Goal: Transaction & Acquisition: Purchase product/service

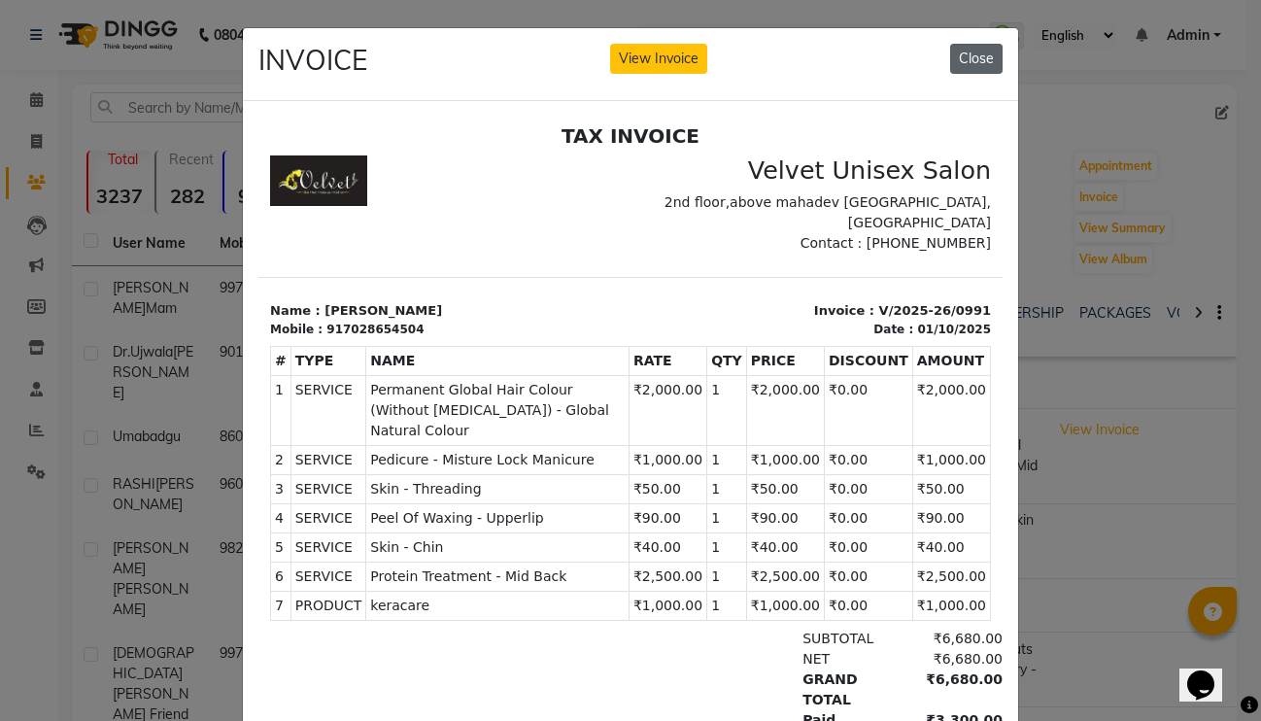
click at [981, 54] on button "Close" at bounding box center [976, 59] width 52 height 30
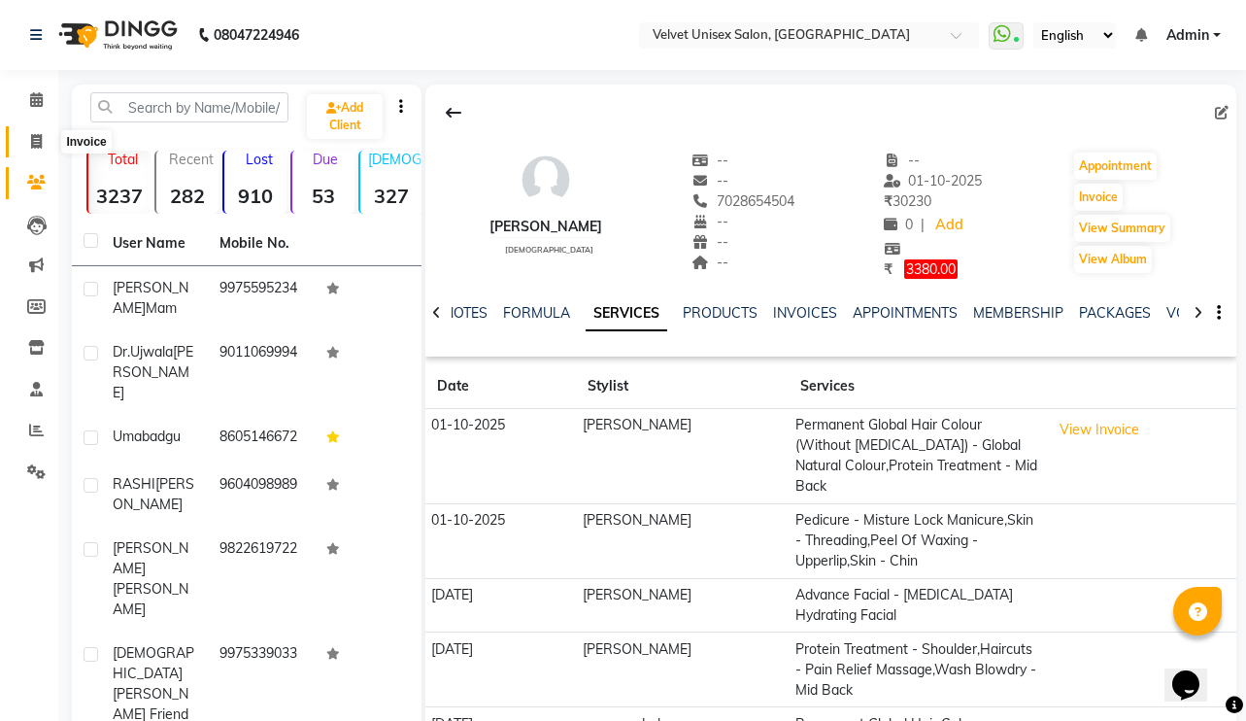
click at [33, 144] on icon at bounding box center [36, 141] width 11 height 15
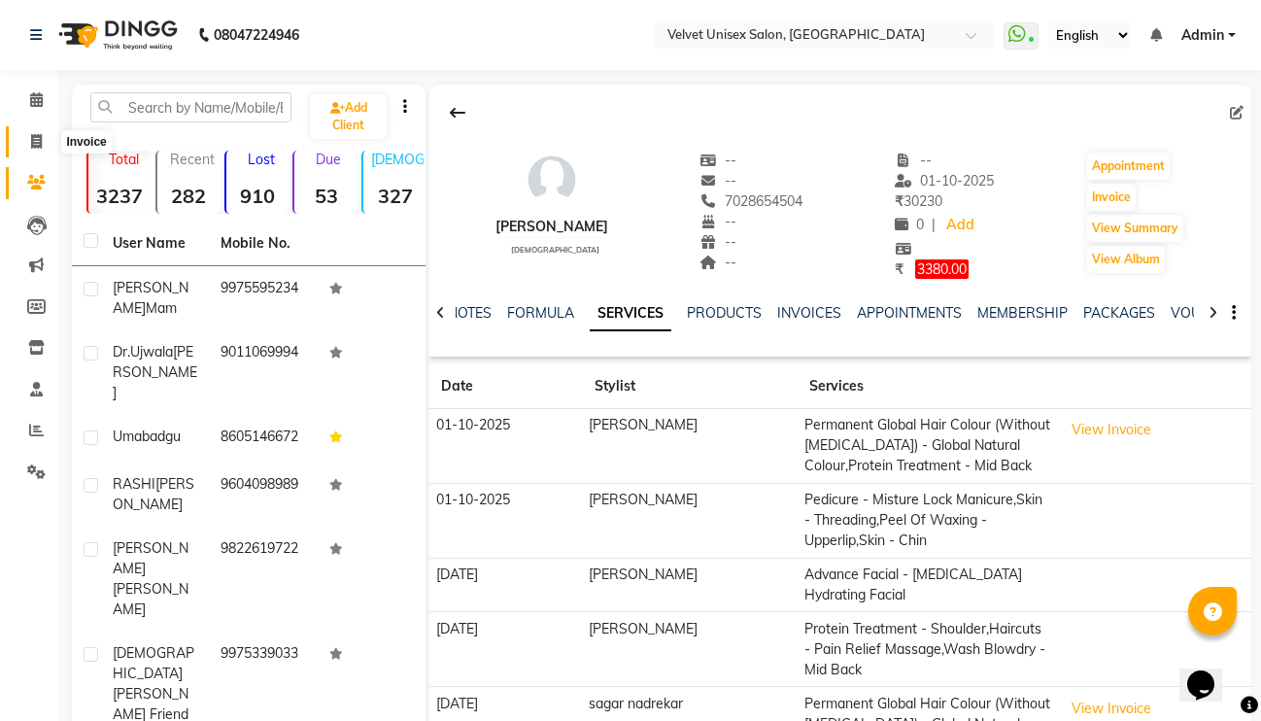
select select "service"
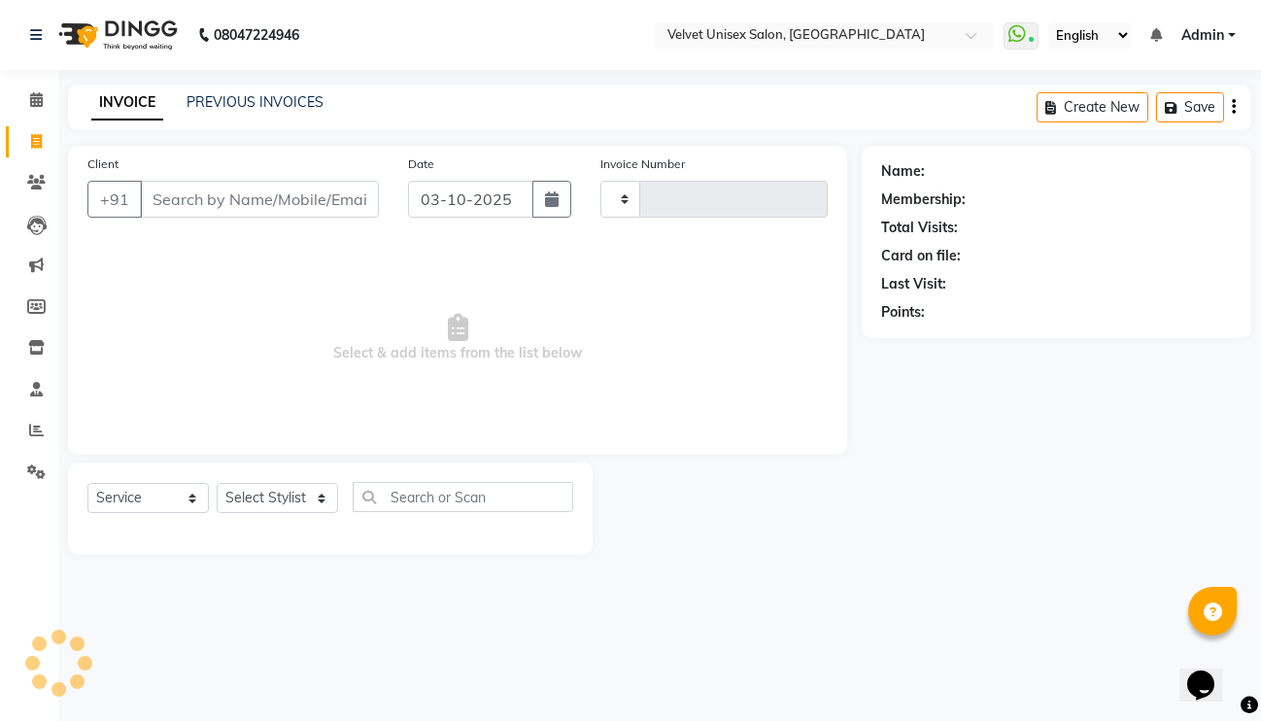
type input "0999"
select select "5384"
click at [233, 197] on input "Client" at bounding box center [259, 199] width 239 height 37
click at [225, 99] on link "PREVIOUS INVOICES" at bounding box center [254, 101] width 137 height 17
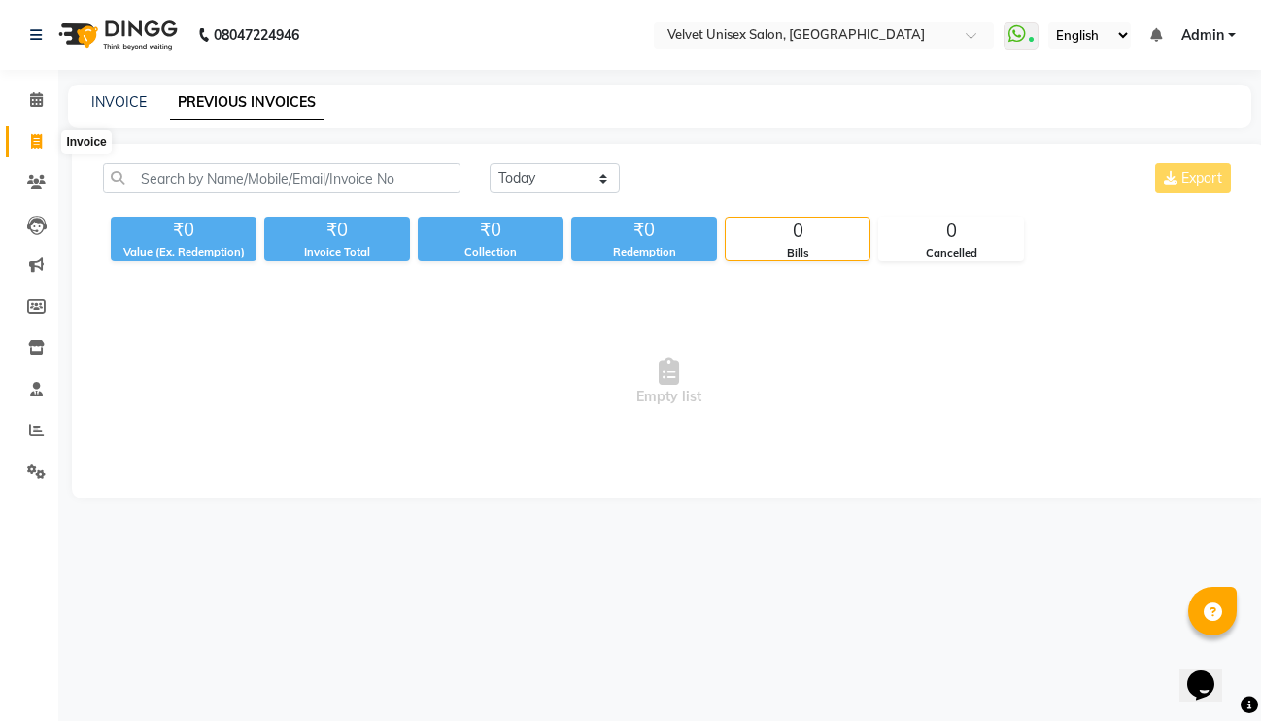
click at [32, 135] on icon at bounding box center [36, 141] width 11 height 15
select select "5384"
select select "service"
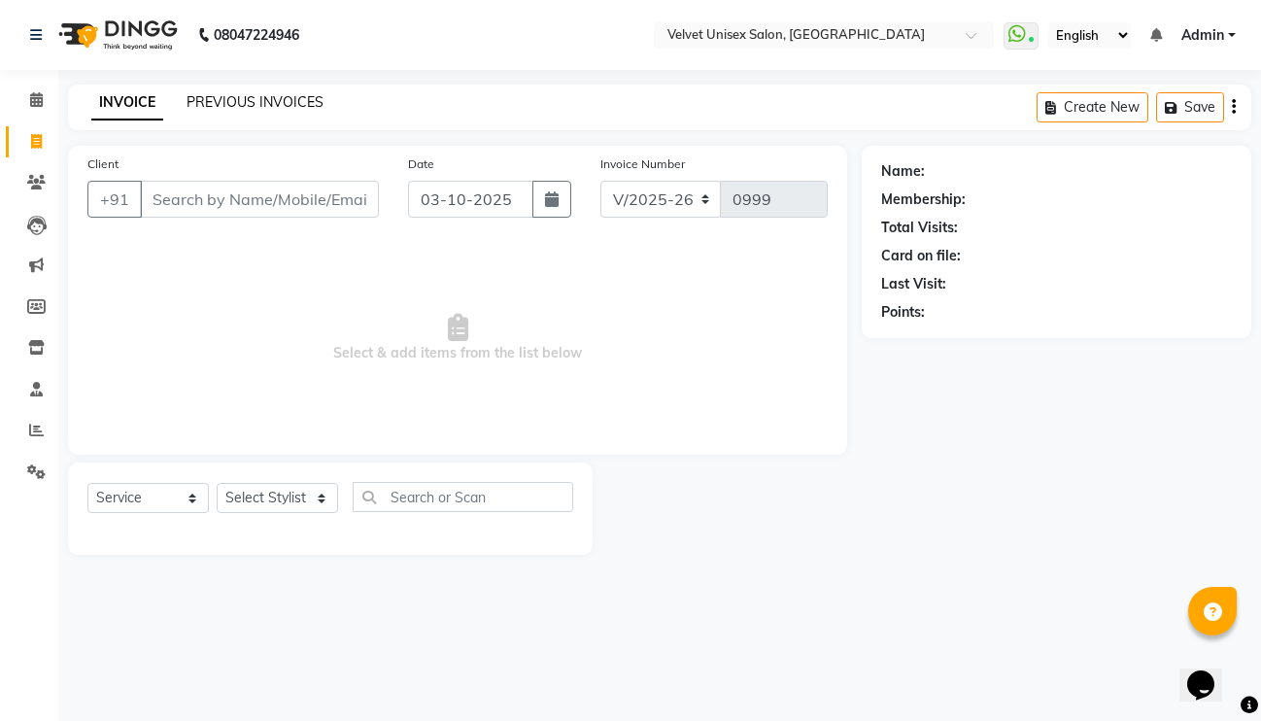
click at [299, 102] on link "PREVIOUS INVOICES" at bounding box center [254, 101] width 137 height 17
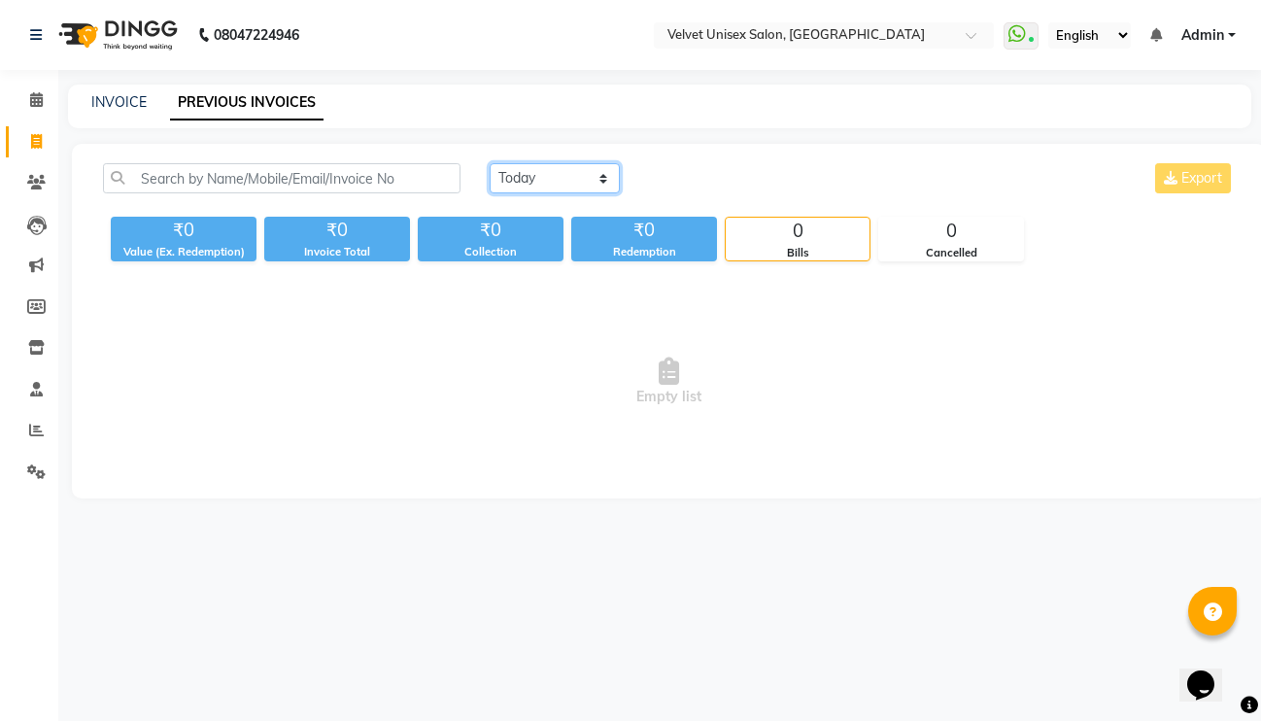
click at [549, 188] on select "Today Yesterday Custom Range" at bounding box center [555, 178] width 130 height 30
click at [490, 163] on select "Today Yesterday Custom Range" at bounding box center [555, 178] width 130 height 30
click at [38, 140] on icon at bounding box center [36, 141] width 11 height 15
select select "5384"
select select "service"
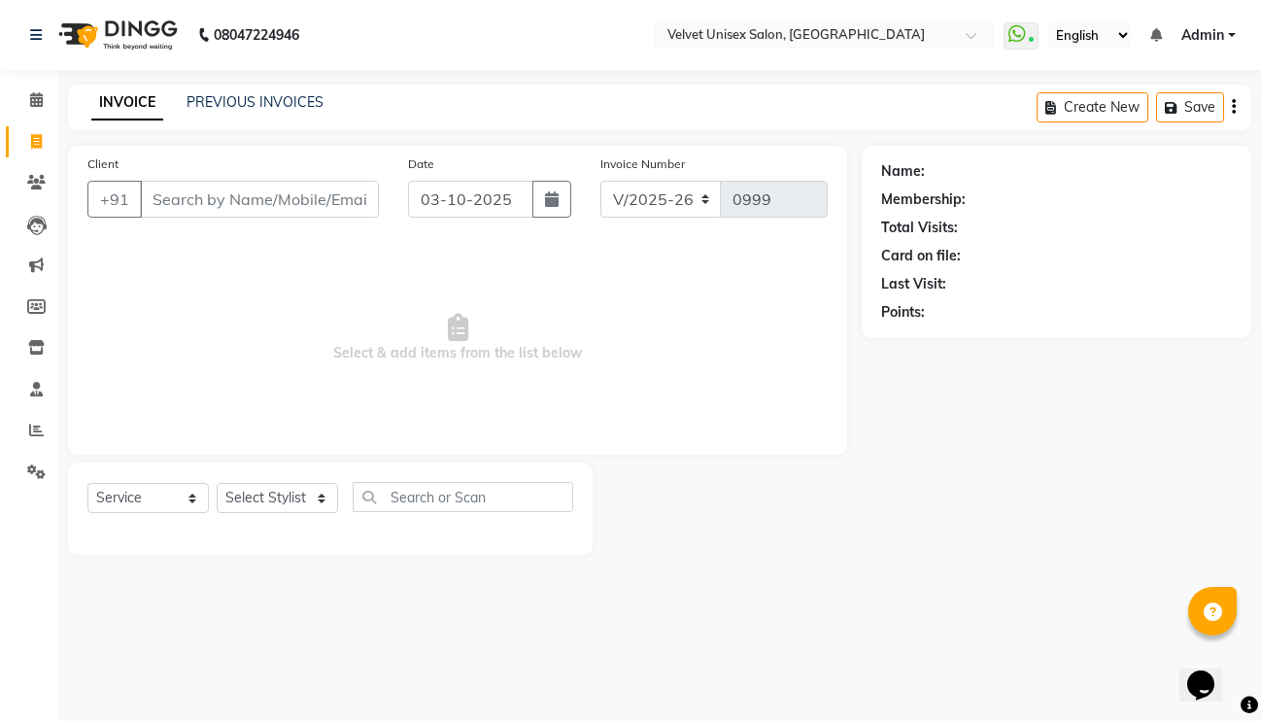
click at [313, 207] on input "Client" at bounding box center [259, 199] width 239 height 37
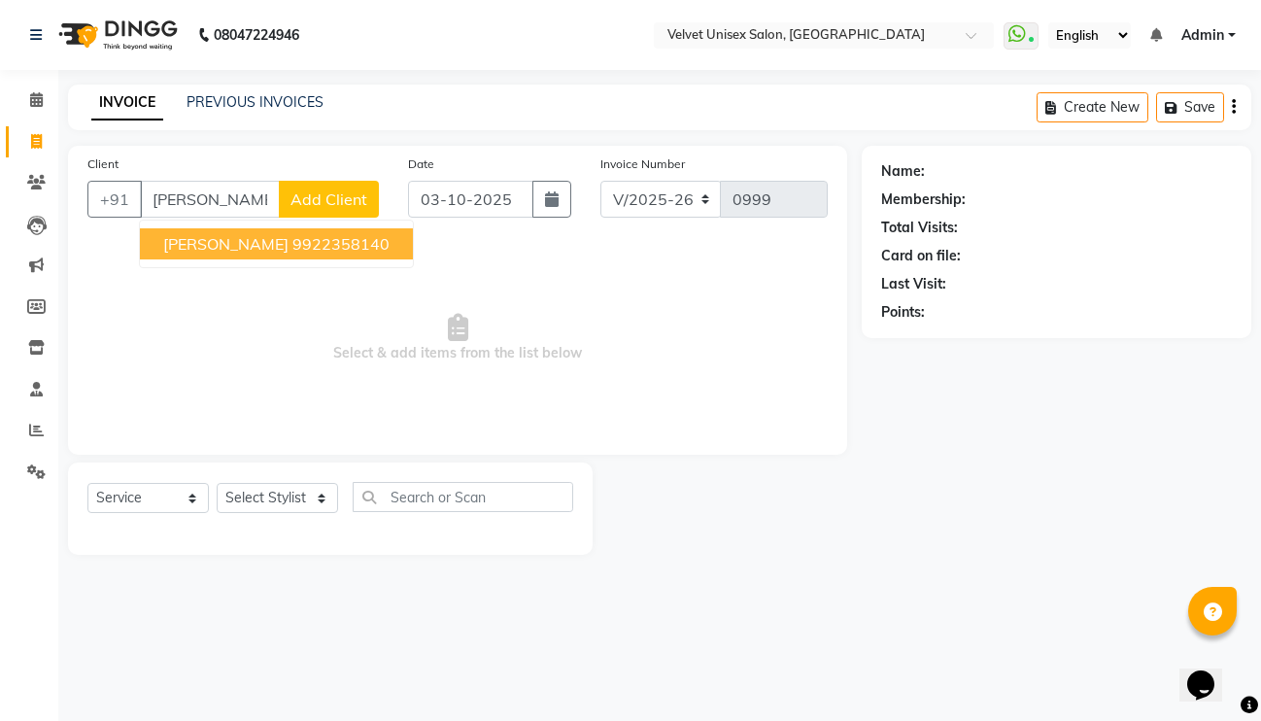
click at [330, 236] on ngb-highlight "9922358140" at bounding box center [340, 243] width 97 height 19
type input "9922358140"
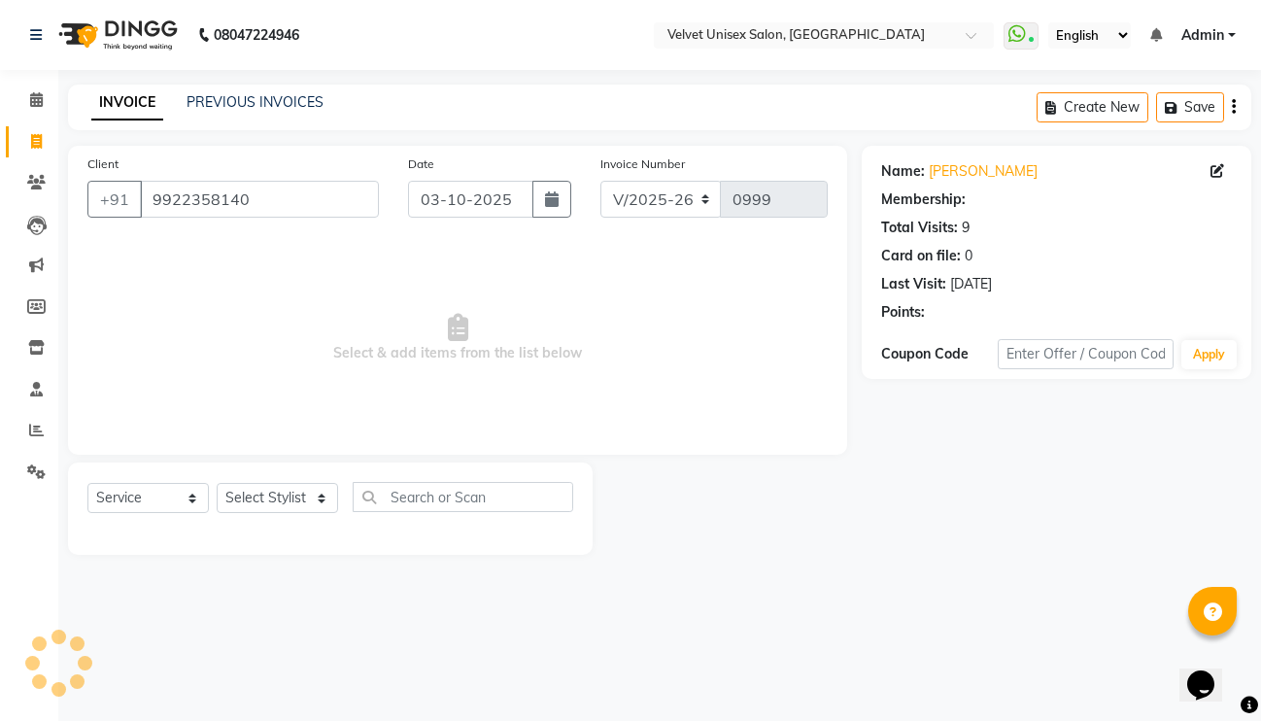
select select "1: Object"
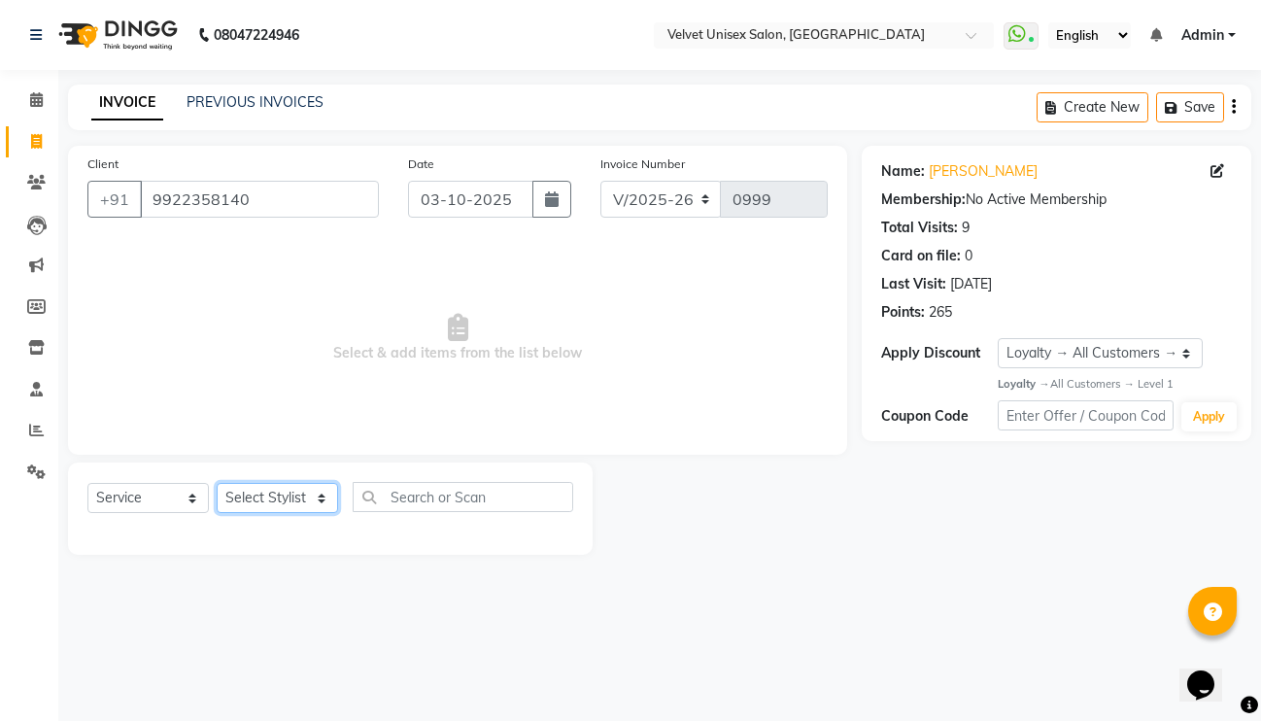
click at [306, 495] on select "Select Stylist diksha chavan Minal bidwe omkar gawli sagar nadrekar sampada kul…" at bounding box center [277, 498] width 121 height 30
select select "35742"
click at [217, 483] on select "Select Stylist diksha chavan Minal bidwe omkar gawli sagar nadrekar sampada kul…" at bounding box center [277, 498] width 121 height 30
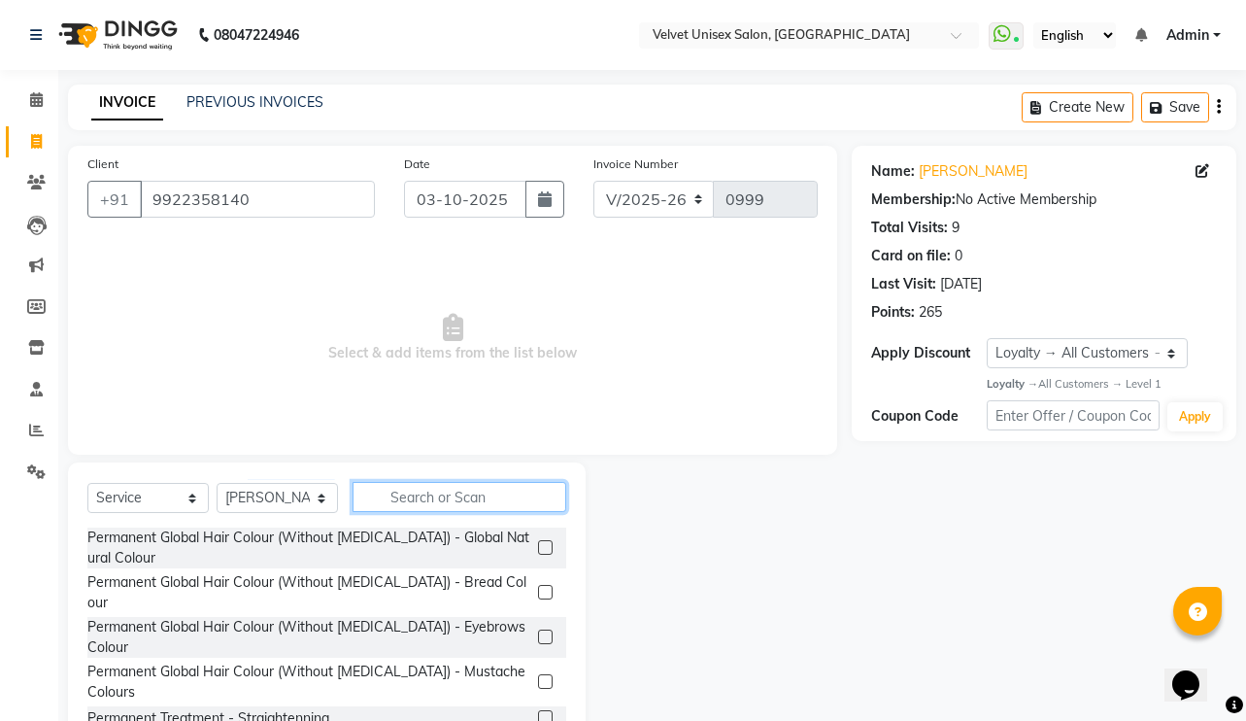
click at [431, 493] on input "text" at bounding box center [460, 497] width 214 height 30
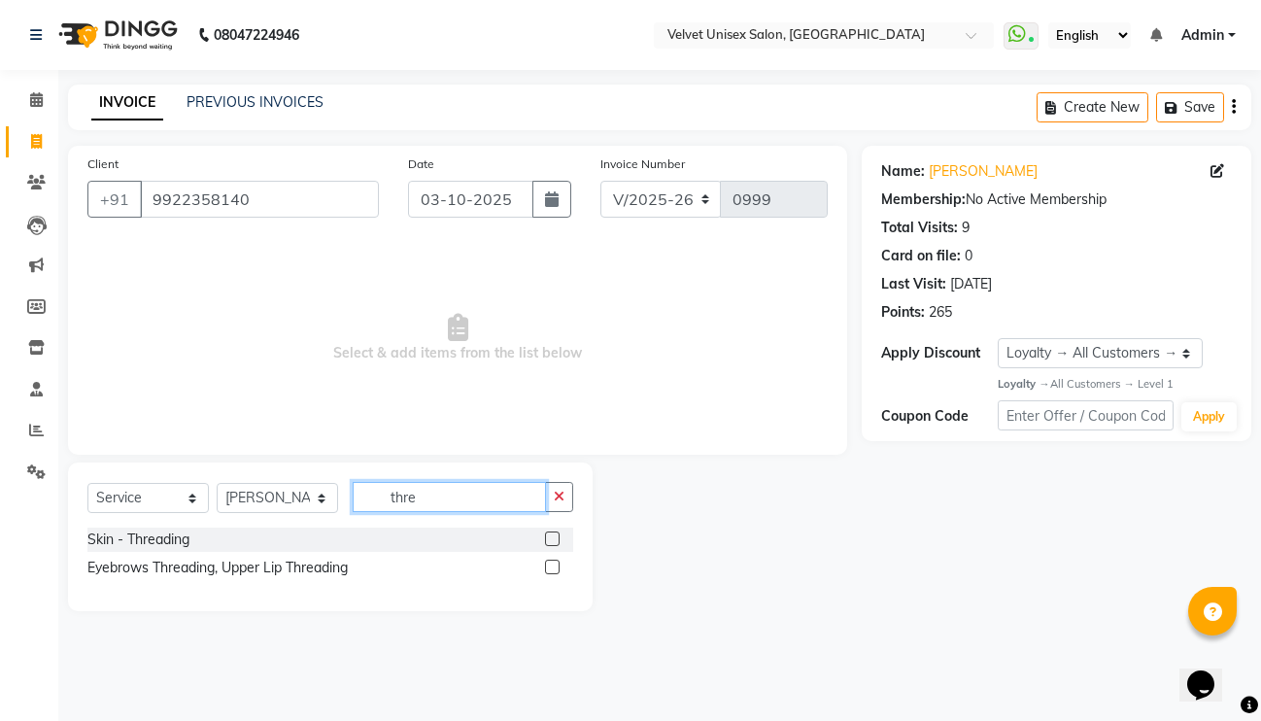
type input "thre"
click at [553, 543] on label at bounding box center [552, 538] width 15 height 15
click at [553, 543] on input "checkbox" at bounding box center [551, 539] width 13 height 13
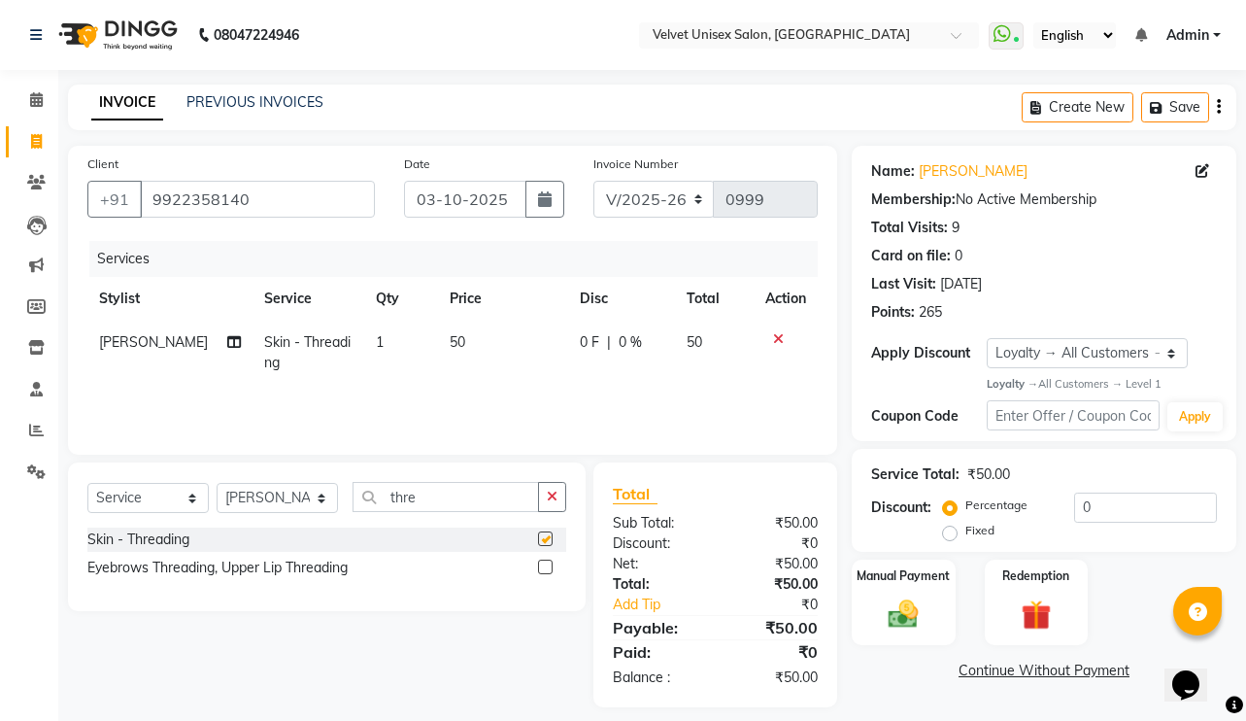
checkbox input "false"
click at [904, 619] on img at bounding box center [903, 614] width 51 height 36
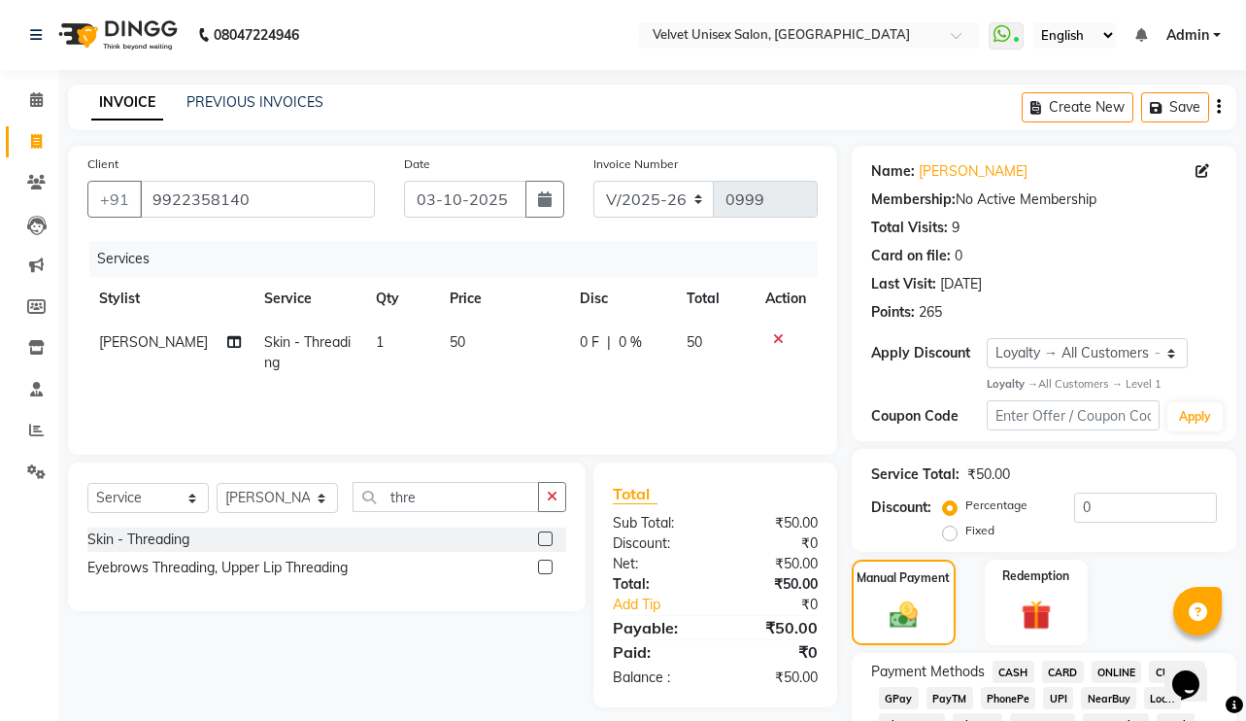
click at [1114, 672] on span "ONLINE" at bounding box center [1117, 671] width 51 height 22
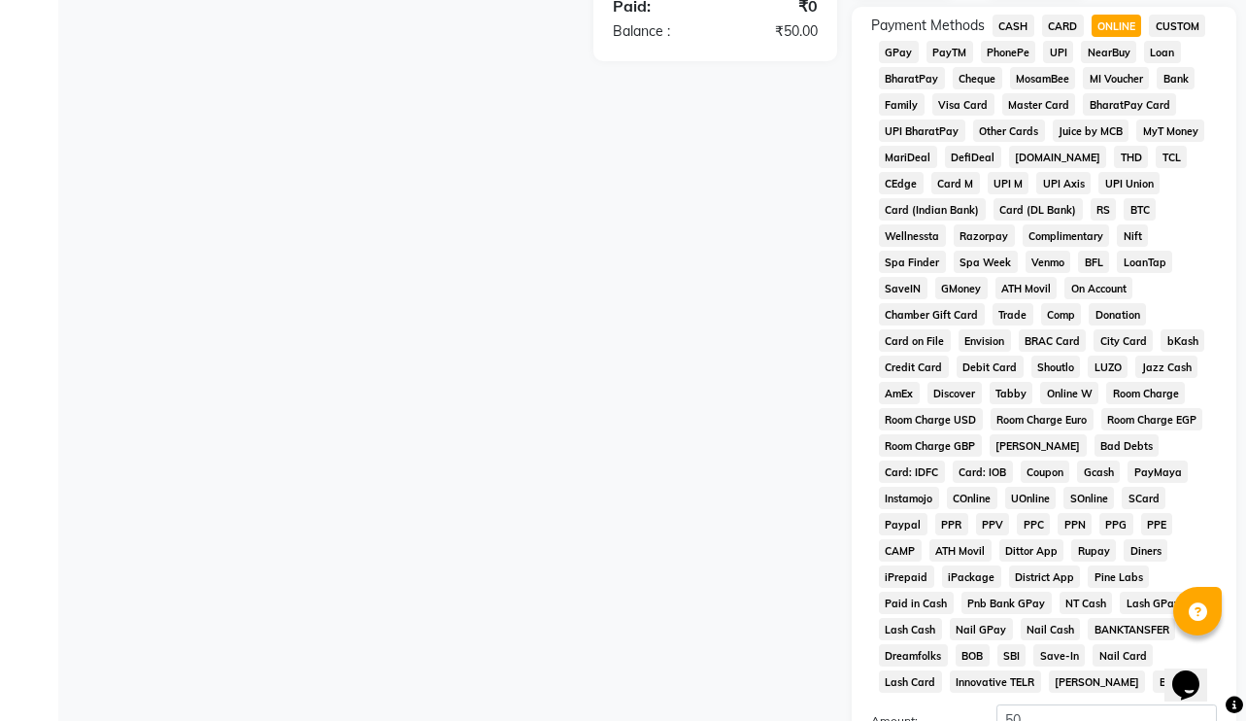
scroll to position [777, 0]
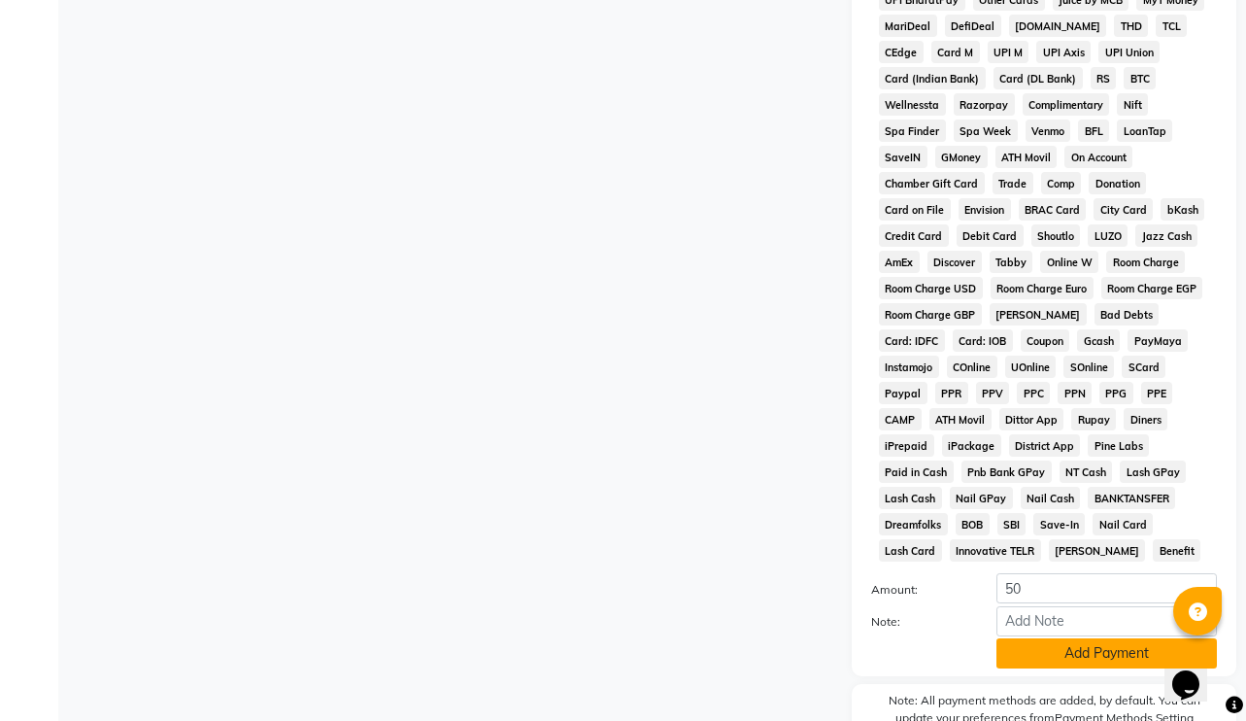
click at [1080, 639] on button "Add Payment" at bounding box center [1107, 653] width 220 height 30
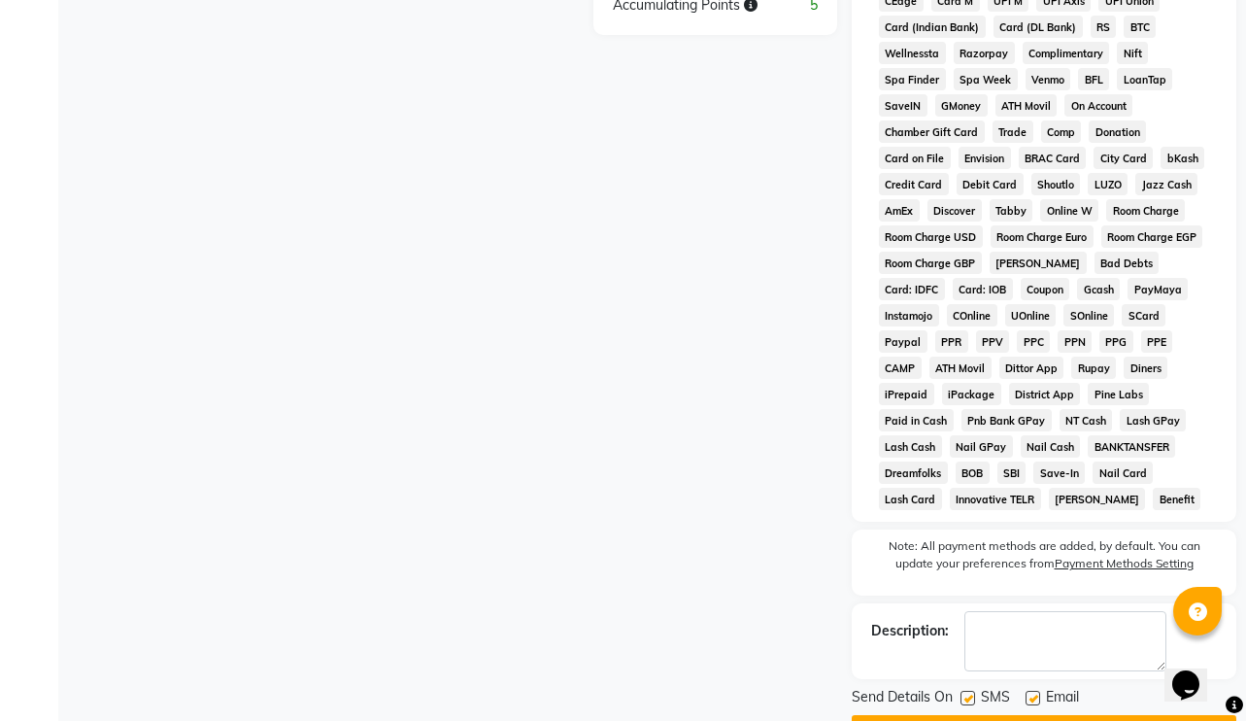
scroll to position [856, 0]
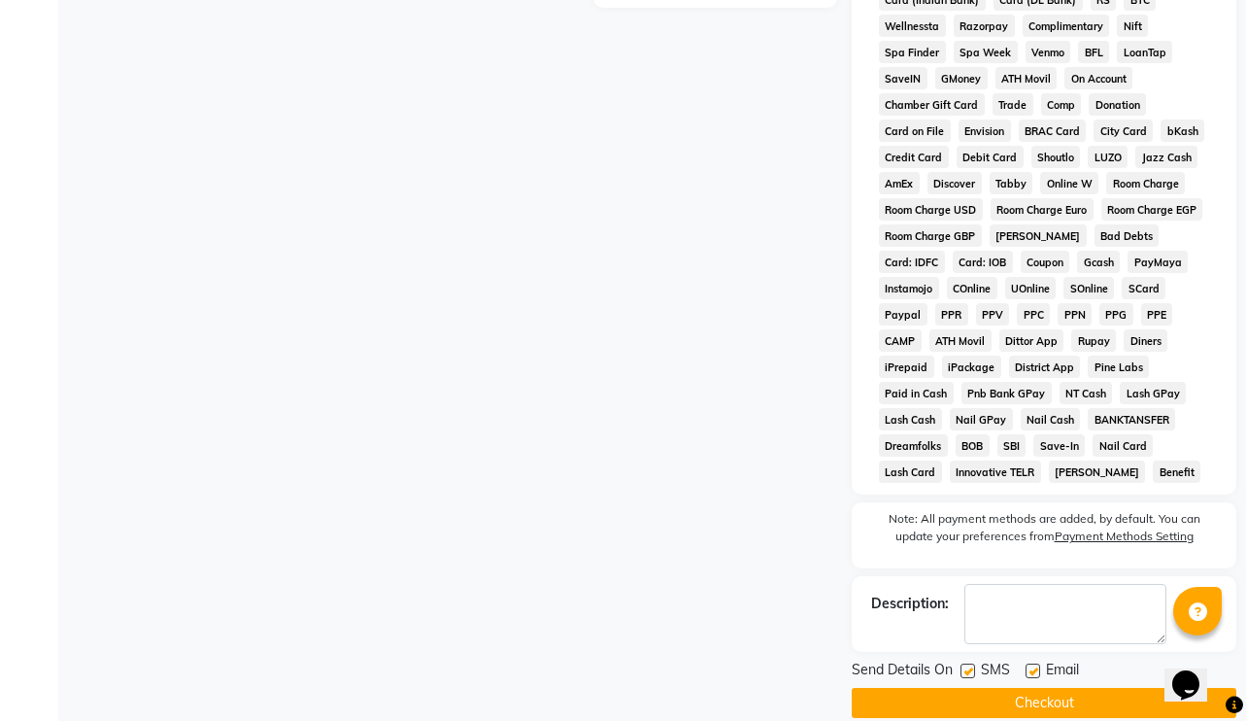
click at [1071, 688] on button "Checkout" at bounding box center [1044, 703] width 385 height 30
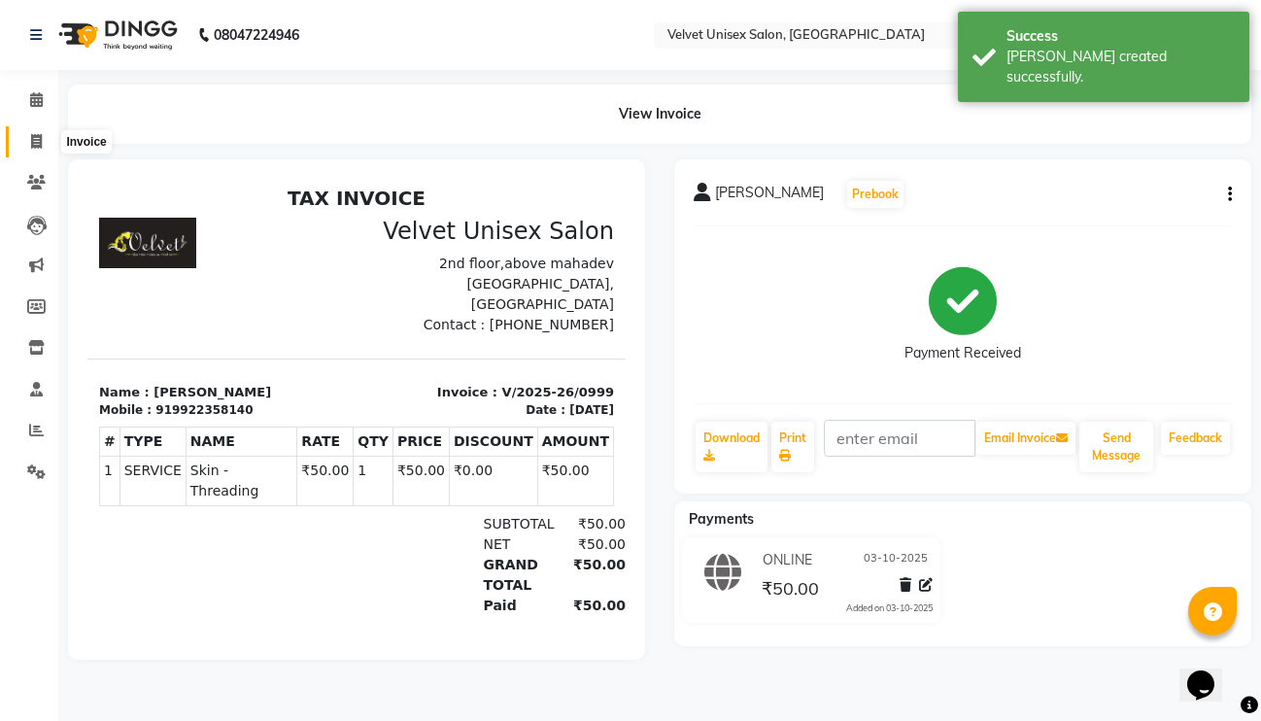
click at [38, 141] on icon at bounding box center [36, 141] width 11 height 15
select select "5384"
select select "service"
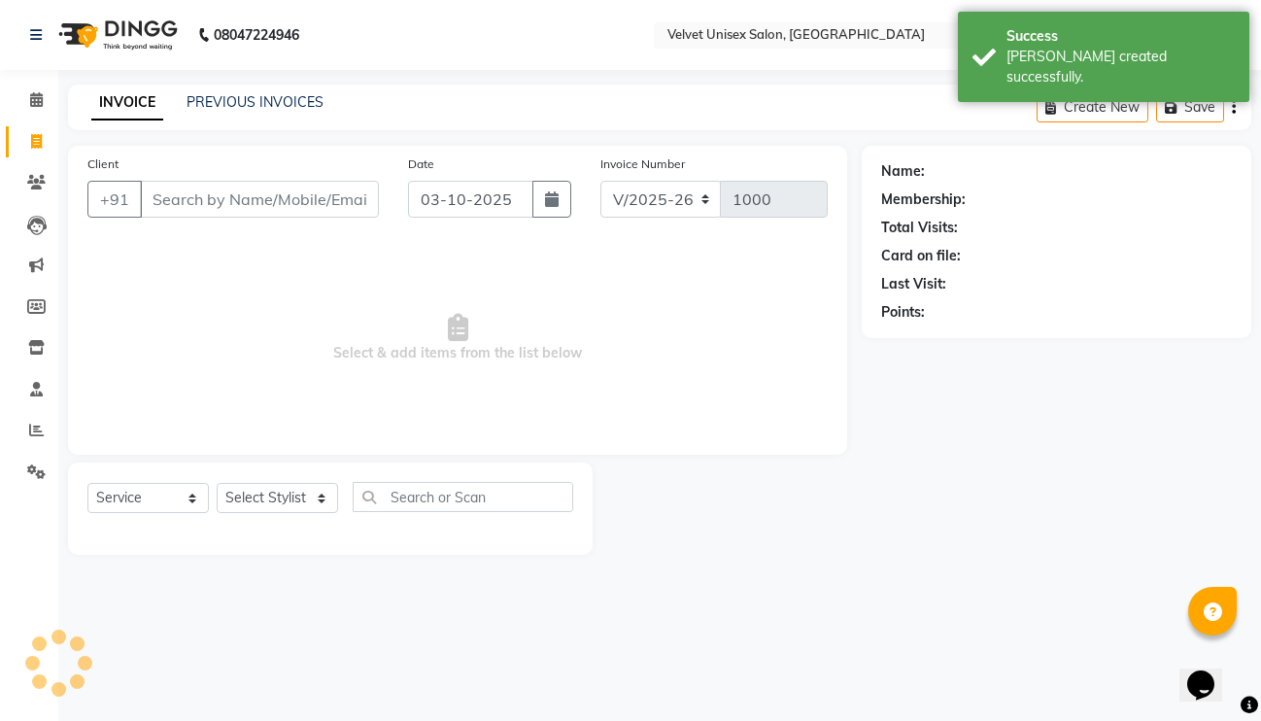
click at [204, 197] on input "Client" at bounding box center [259, 199] width 239 height 37
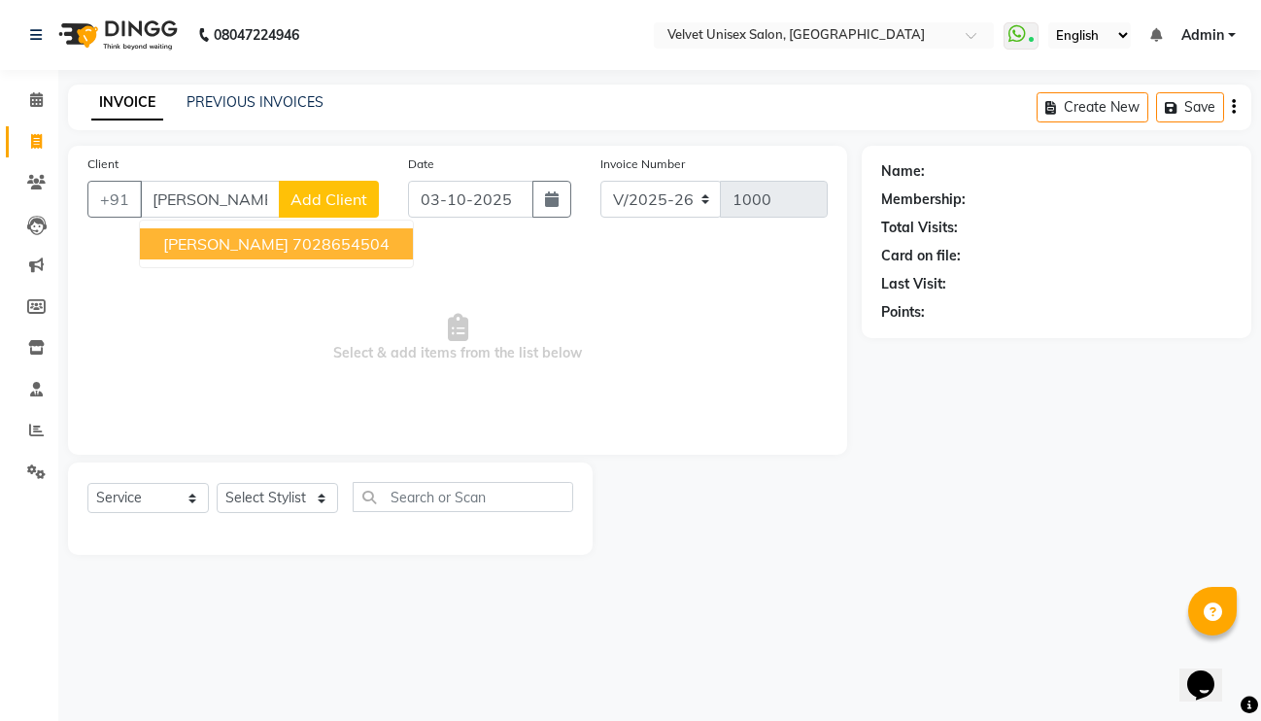
click at [292, 250] on ngb-highlight "7028654504" at bounding box center [340, 243] width 97 height 19
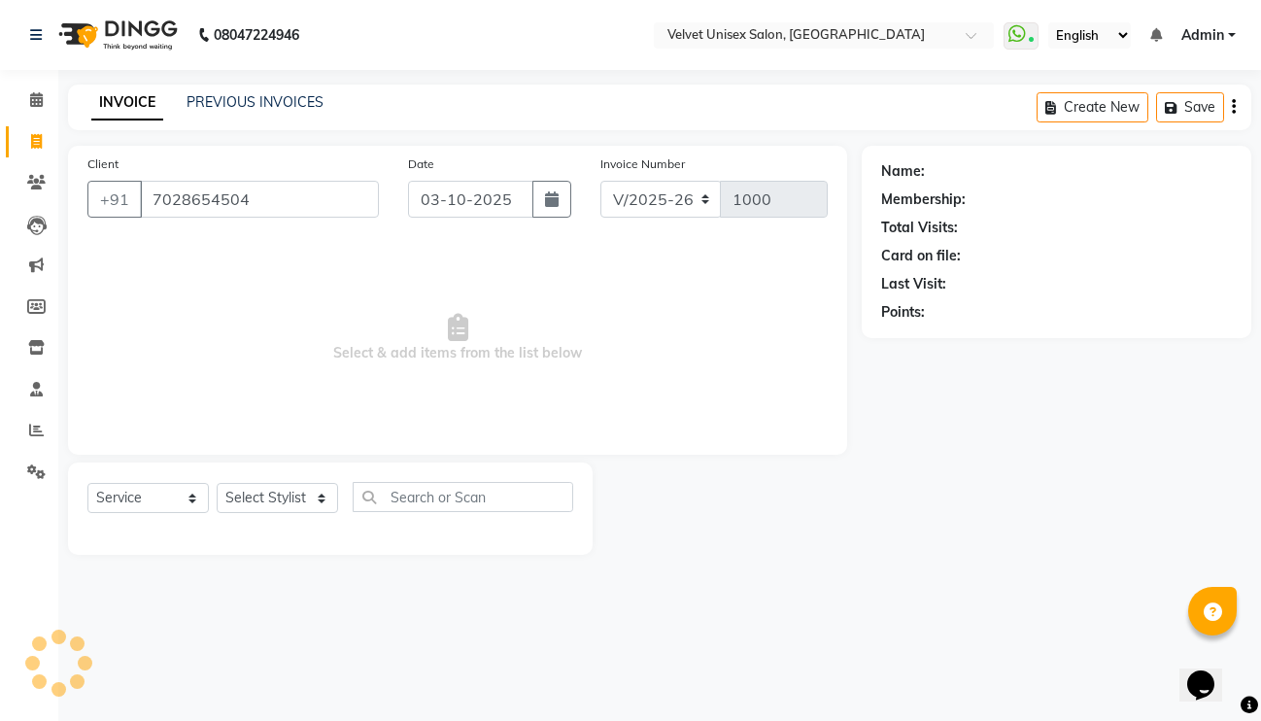
type input "7028654504"
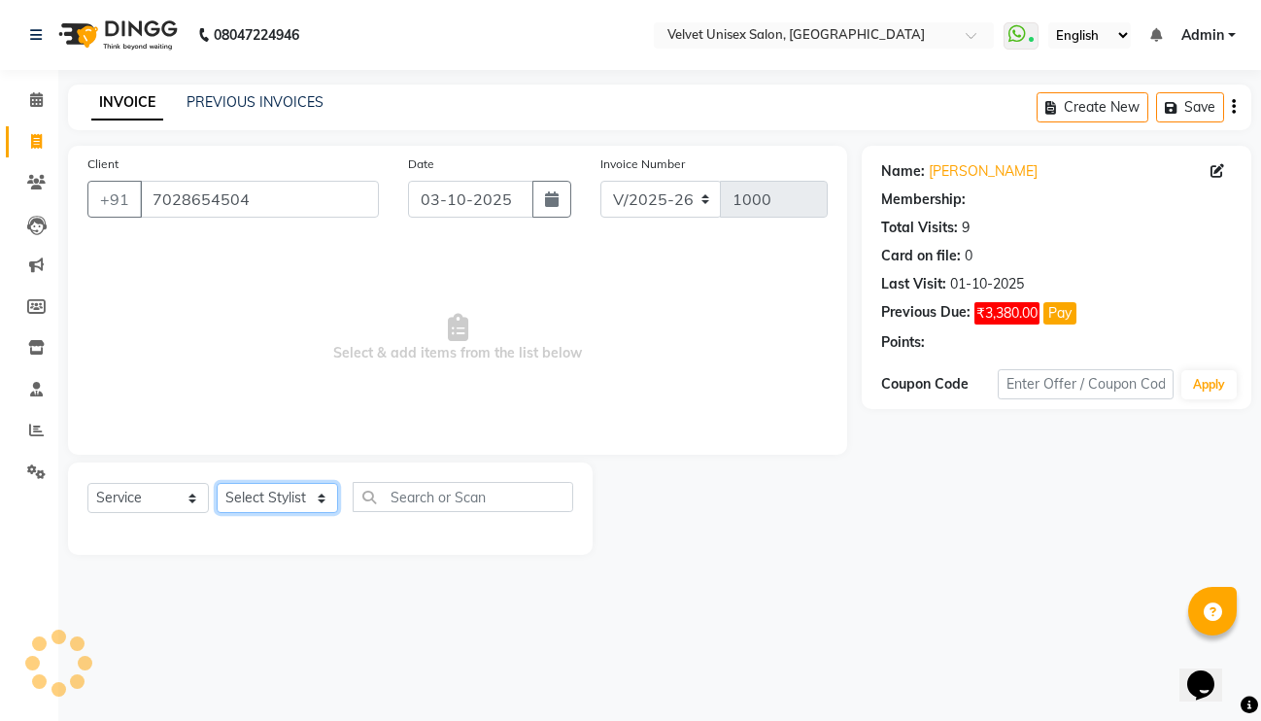
click at [310, 497] on select "Select Stylist diksha chavan Minal bidwe omkar gawli sagar nadrekar sampada kul…" at bounding box center [277, 498] width 121 height 30
select select "1: Object"
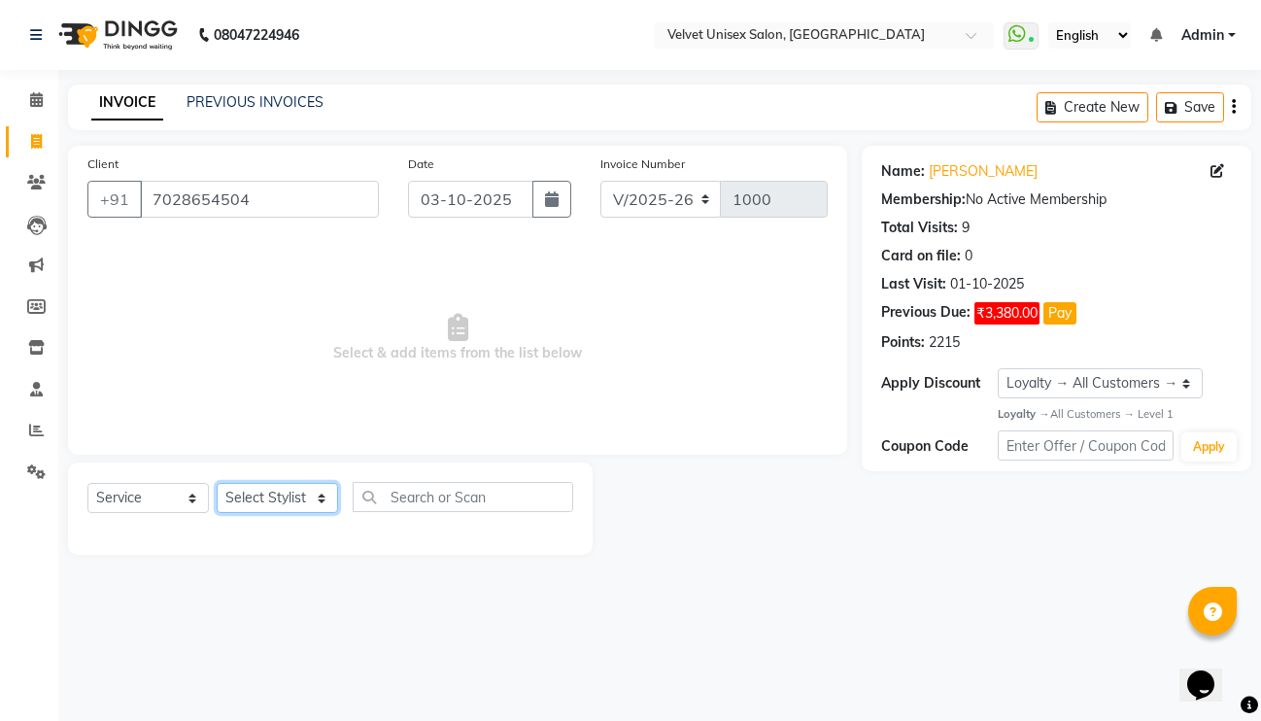
select select "89452"
click at [217, 483] on select "Select Stylist diksha chavan Minal bidwe omkar gawli sagar nadrekar sampada kul…" at bounding box center [277, 498] width 121 height 30
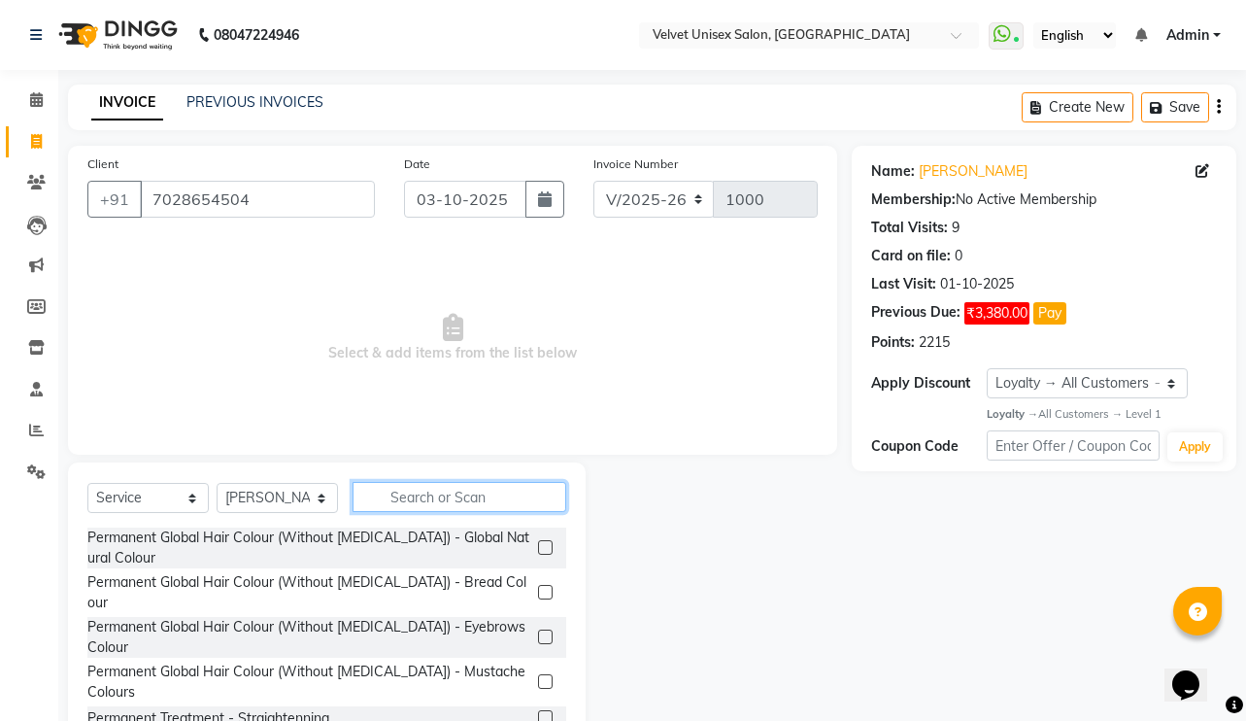
click at [420, 505] on input "text" at bounding box center [460, 497] width 214 height 30
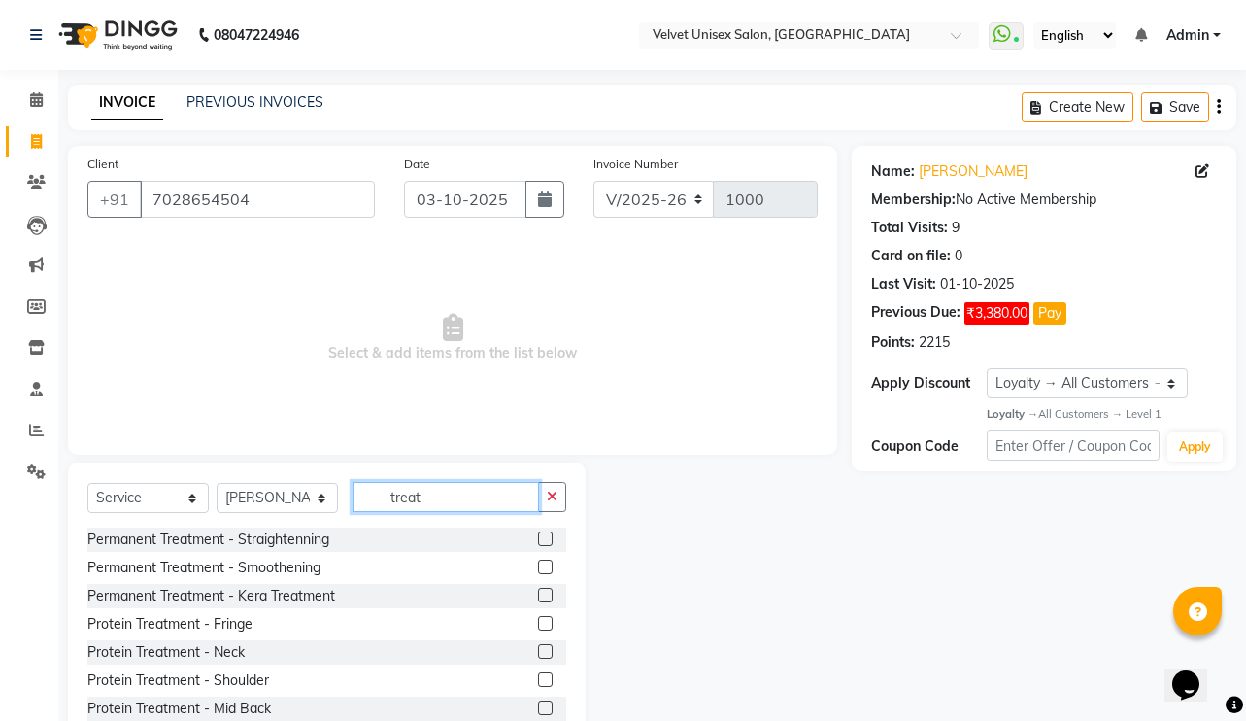
type input "treat"
click at [538, 536] on label at bounding box center [545, 538] width 15 height 15
click at [538, 536] on input "checkbox" at bounding box center [544, 539] width 13 height 13
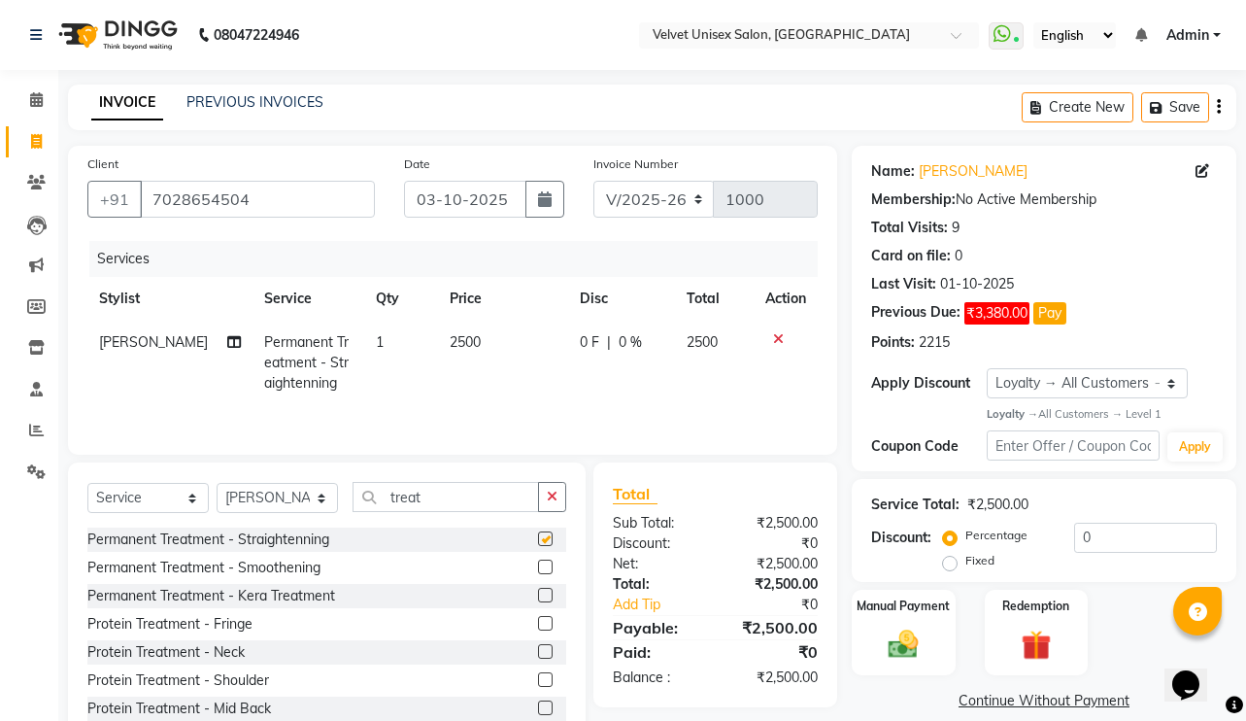
checkbox input "false"
click at [453, 339] on span "2500" at bounding box center [465, 341] width 31 height 17
select select "89452"
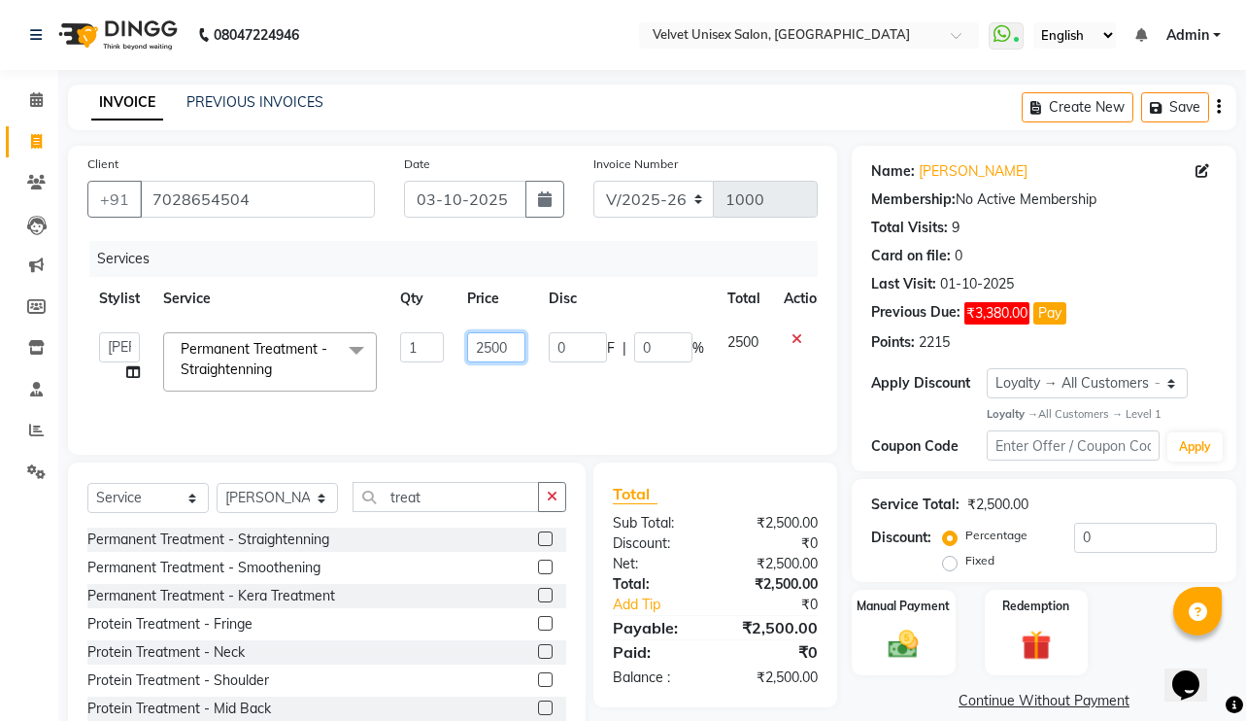
click at [488, 350] on input "2500" at bounding box center [496, 347] width 58 height 30
click at [495, 354] on input "2500" at bounding box center [496, 347] width 58 height 30
type input "3000"
click at [546, 380] on tr "diksha chavan Minal bidwe omkar gawli sagar nadrekar sampada kulkarni Uma Badgu…" at bounding box center [461, 362] width 749 height 83
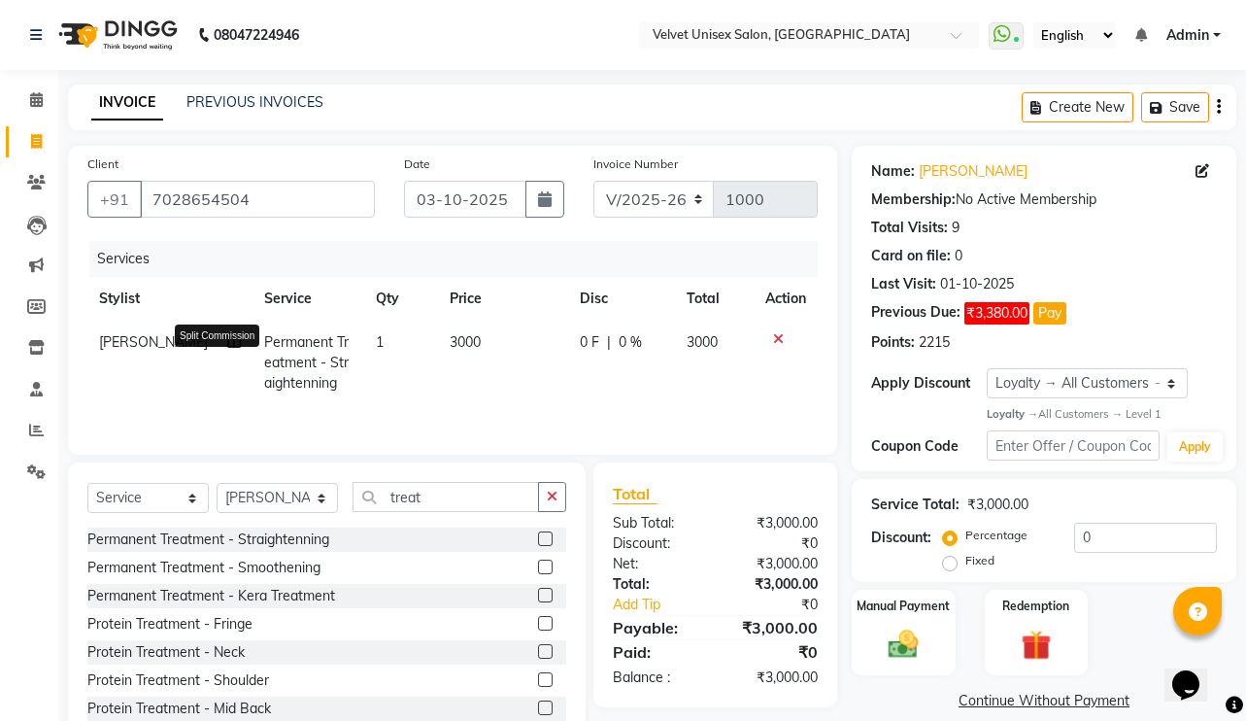
click at [227, 349] on icon at bounding box center [234, 342] width 14 height 14
select select "89452"
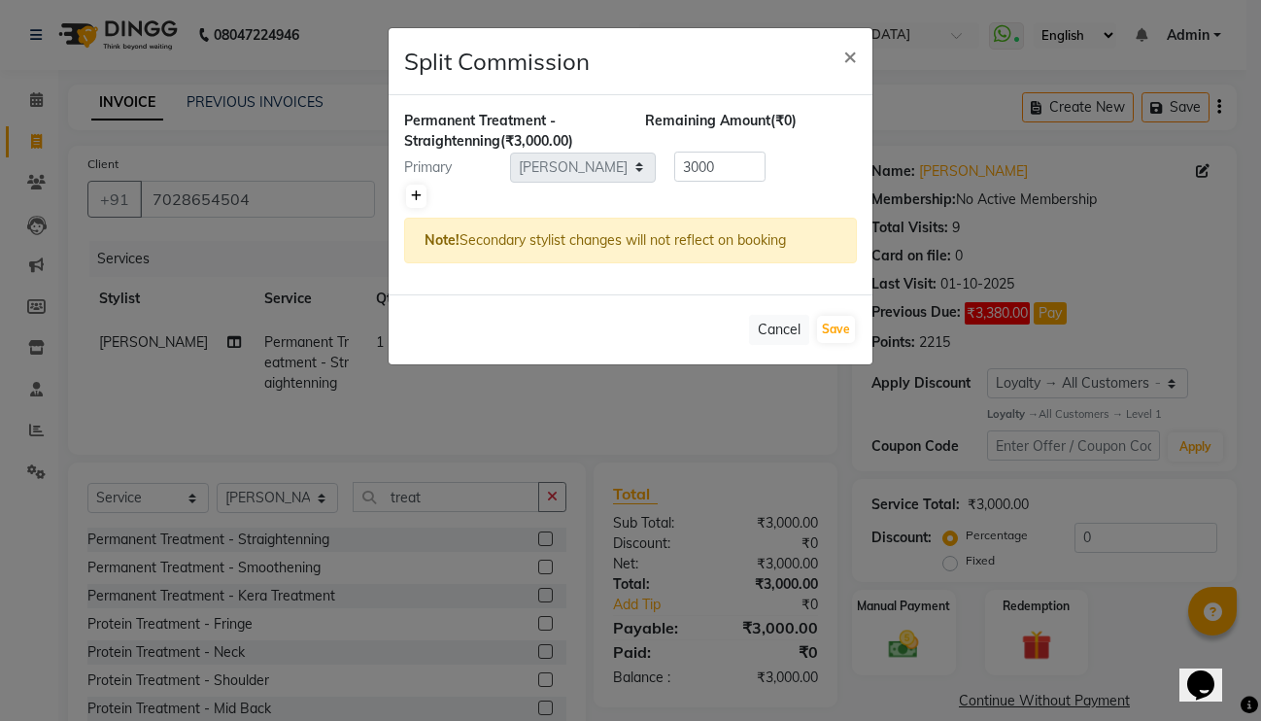
click at [420, 192] on icon at bounding box center [416, 196] width 11 height 12
type input "1500"
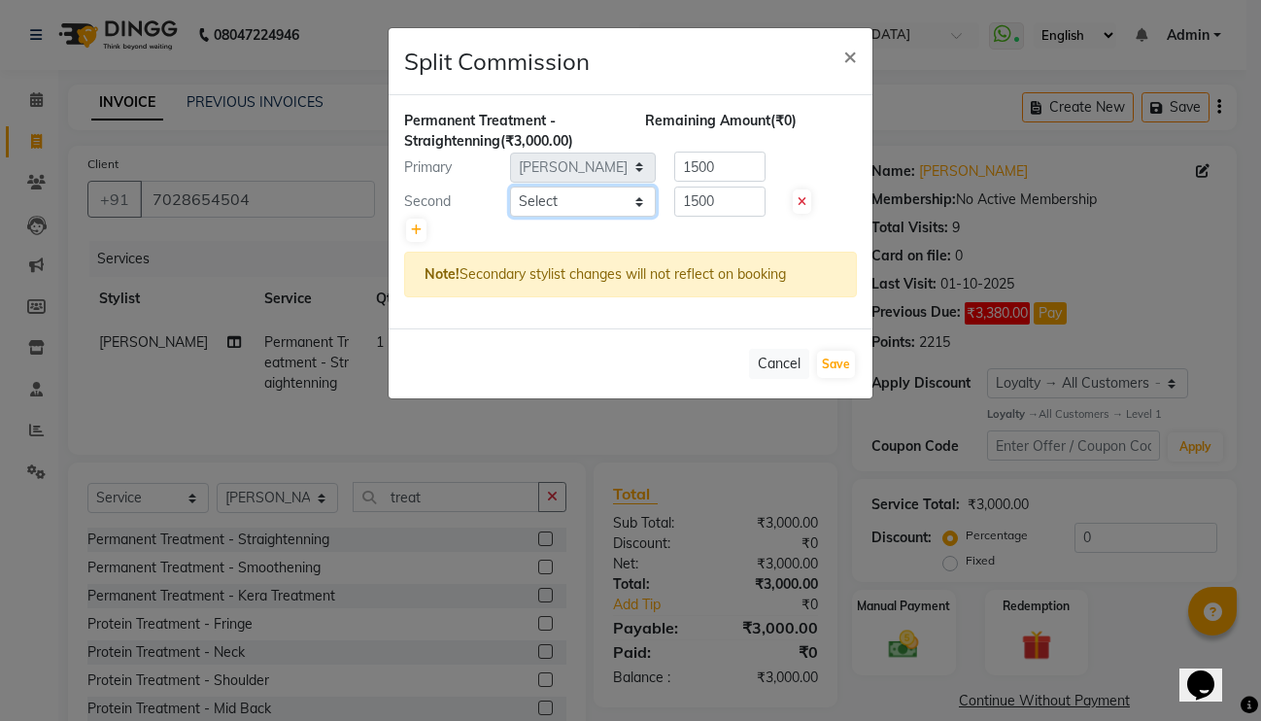
click at [620, 202] on select "Select diksha chavan Minal bidwe omkar gawli sagar nadrekar sampada kulkarni Um…" at bounding box center [583, 201] width 146 height 30
select select "90584"
click at [510, 186] on select "Select diksha chavan Minal bidwe omkar gawli sagar nadrekar sampada kulkarni Um…" at bounding box center [583, 201] width 146 height 30
click at [829, 361] on button "Save" at bounding box center [836, 364] width 38 height 27
select select "Select"
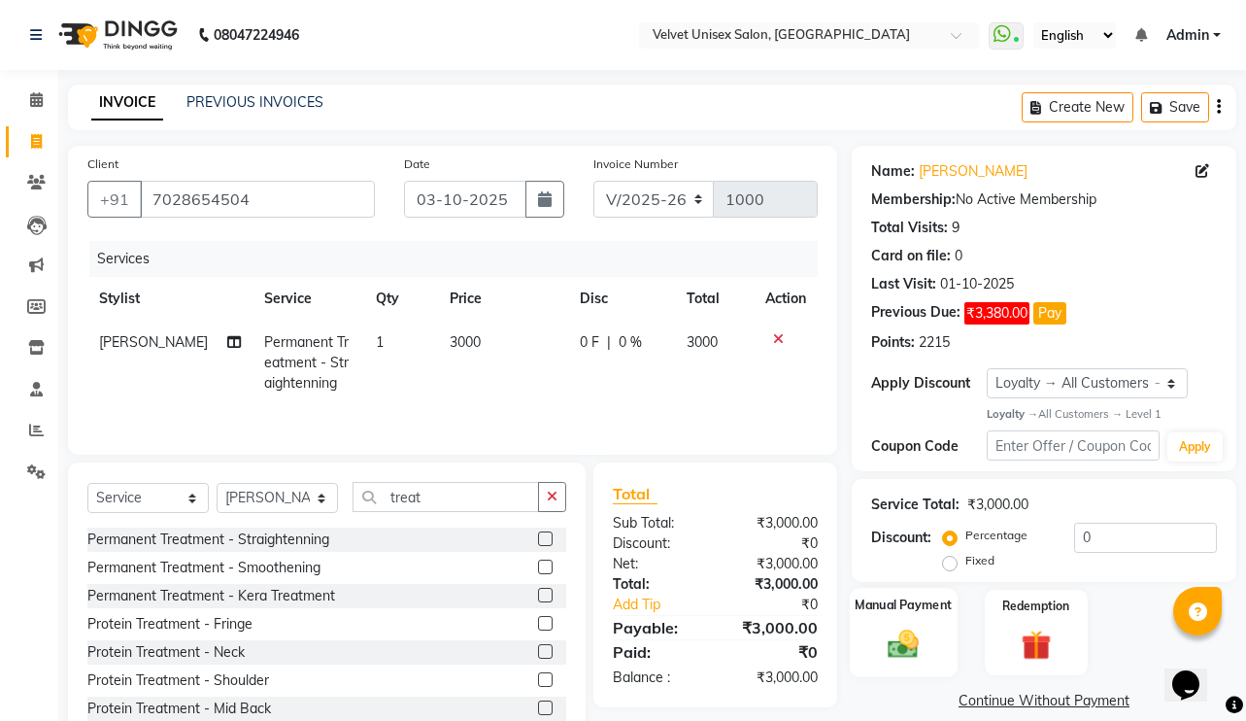
click at [892, 648] on img at bounding box center [903, 644] width 51 height 36
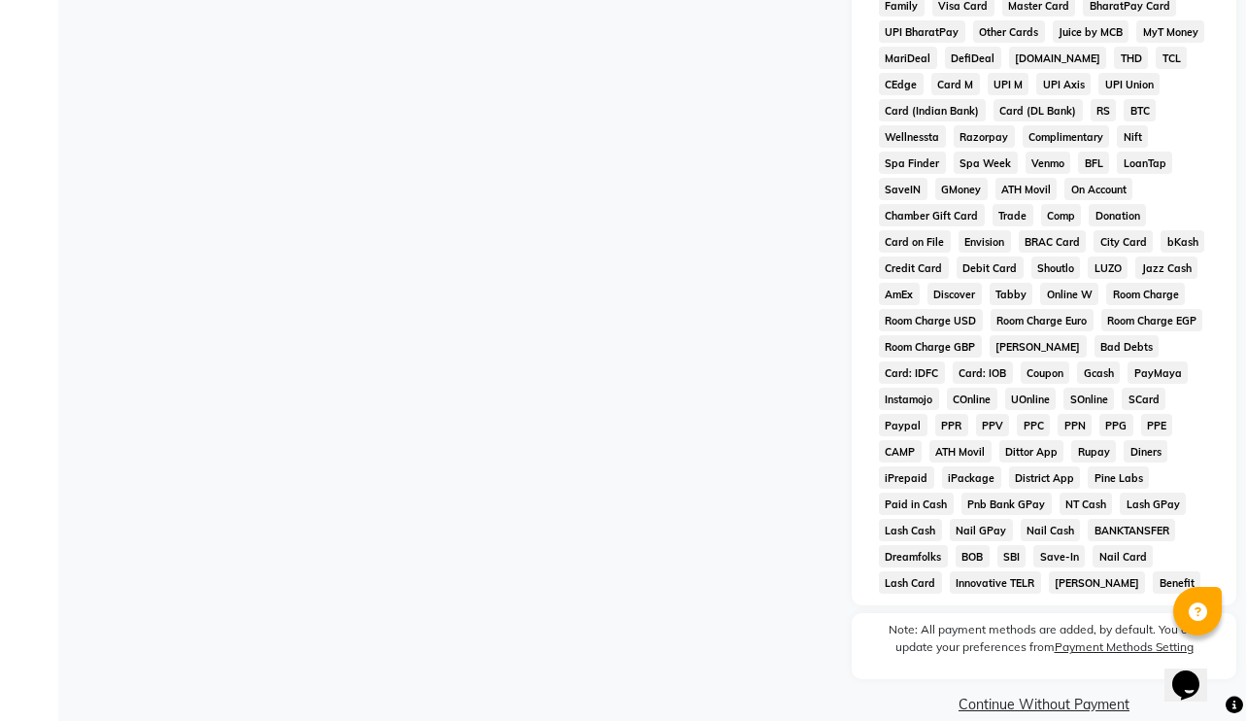
scroll to position [776, 0]
click at [1033, 693] on link "Continue Without Payment" at bounding box center [1044, 703] width 377 height 20
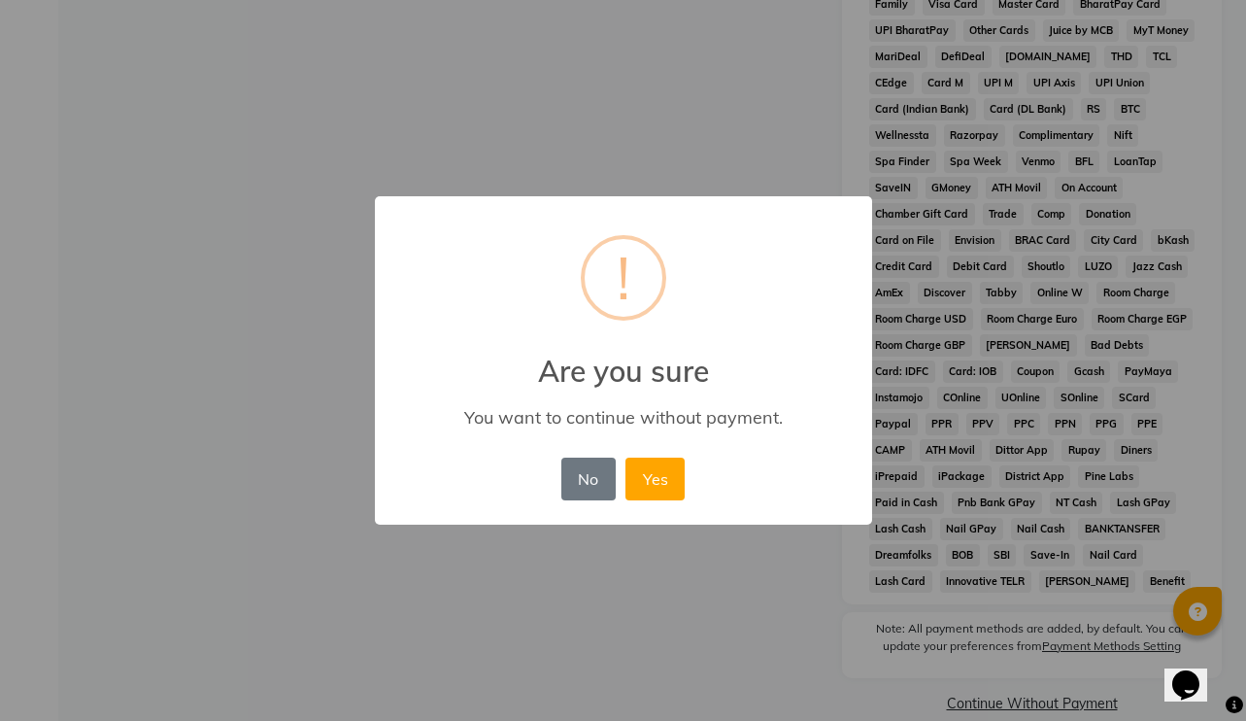
scroll to position [751, 0]
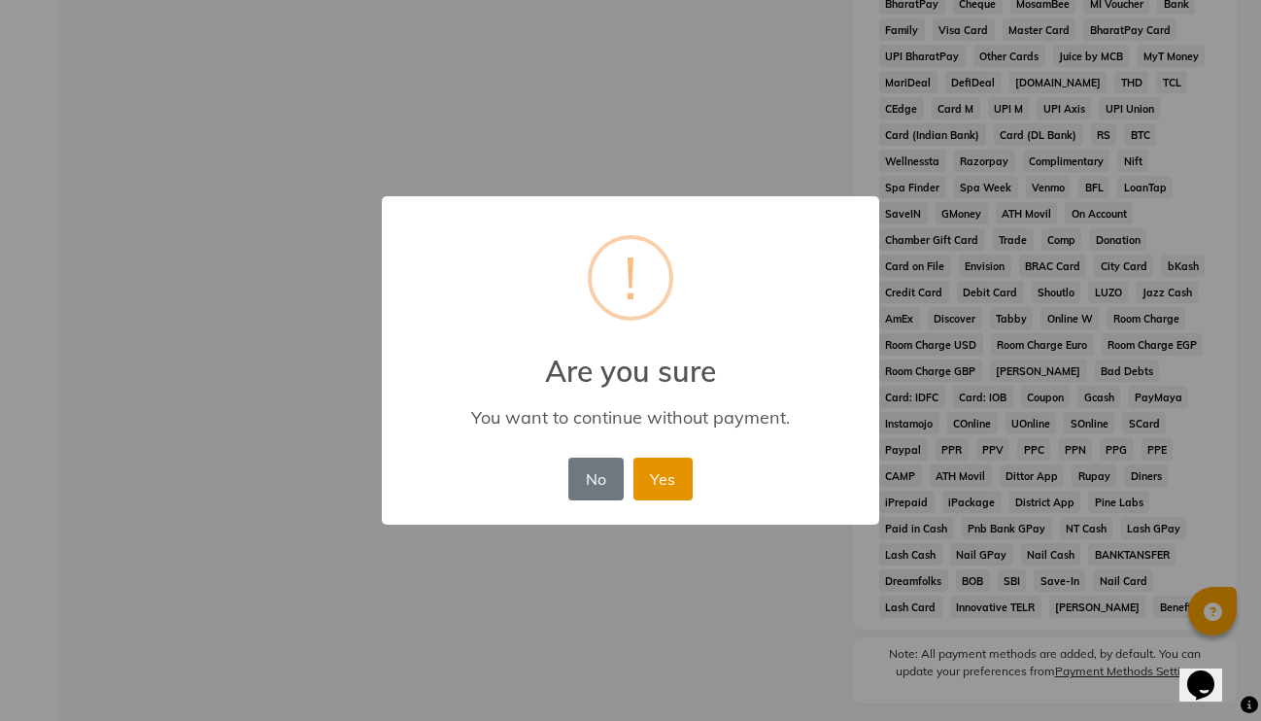
click at [670, 477] on button "Yes" at bounding box center [662, 478] width 59 height 43
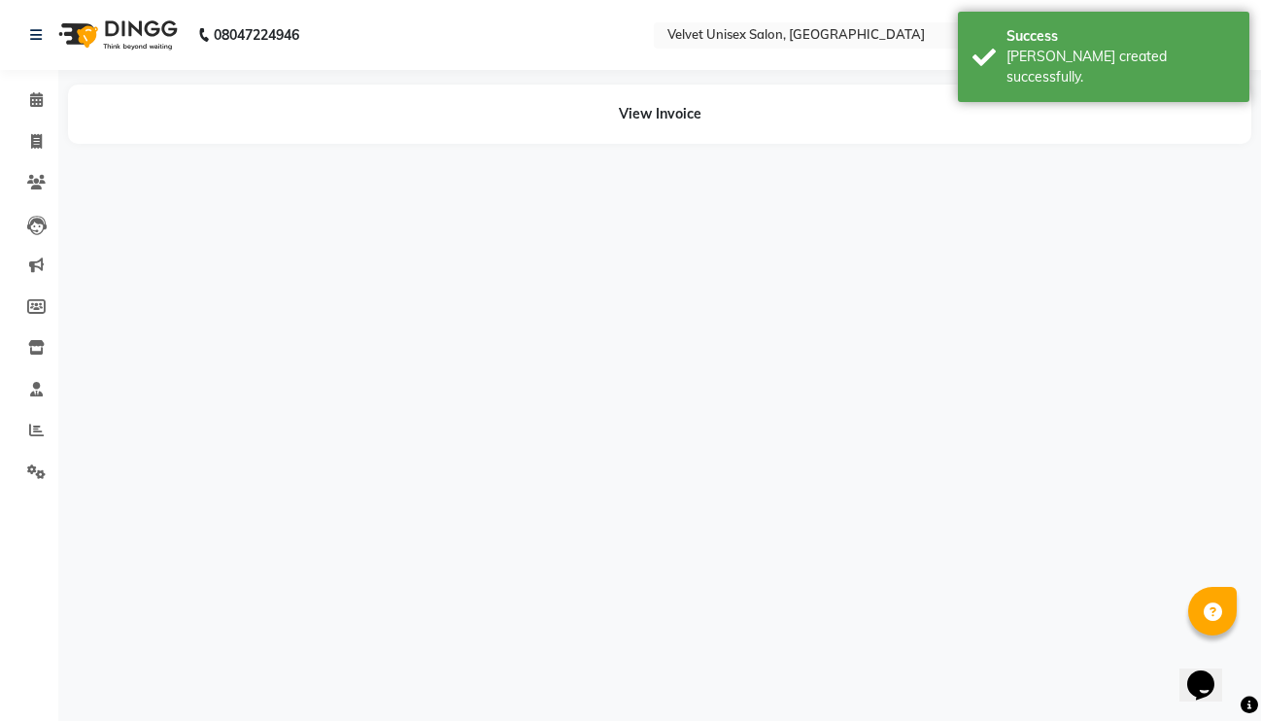
select select "89452"
select select "90584"
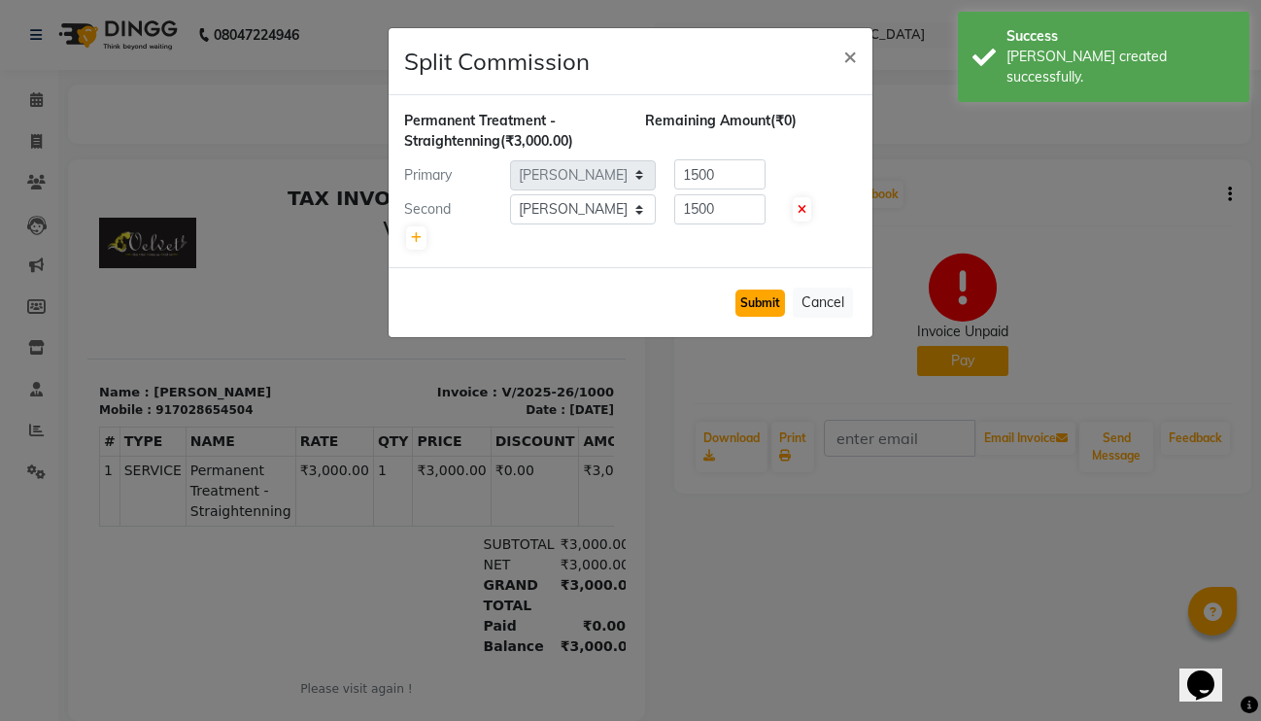
click at [773, 305] on button "Submit" at bounding box center [760, 302] width 50 height 27
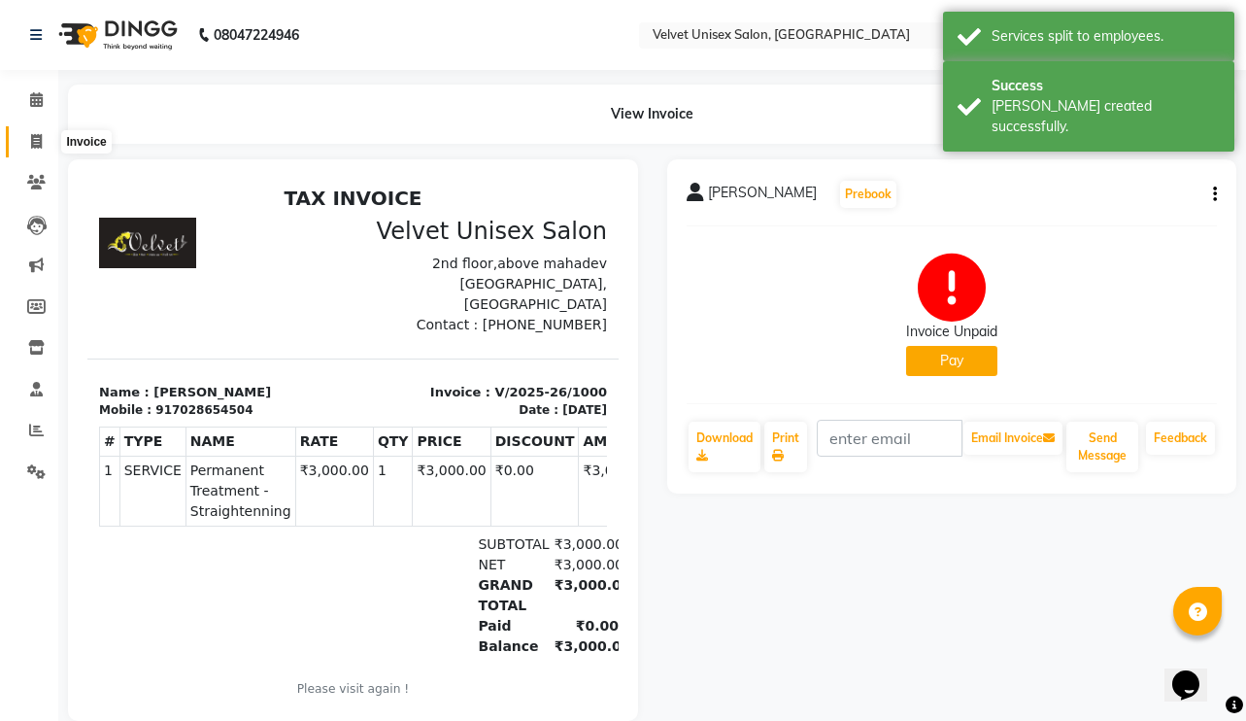
click at [34, 136] on icon at bounding box center [36, 141] width 11 height 15
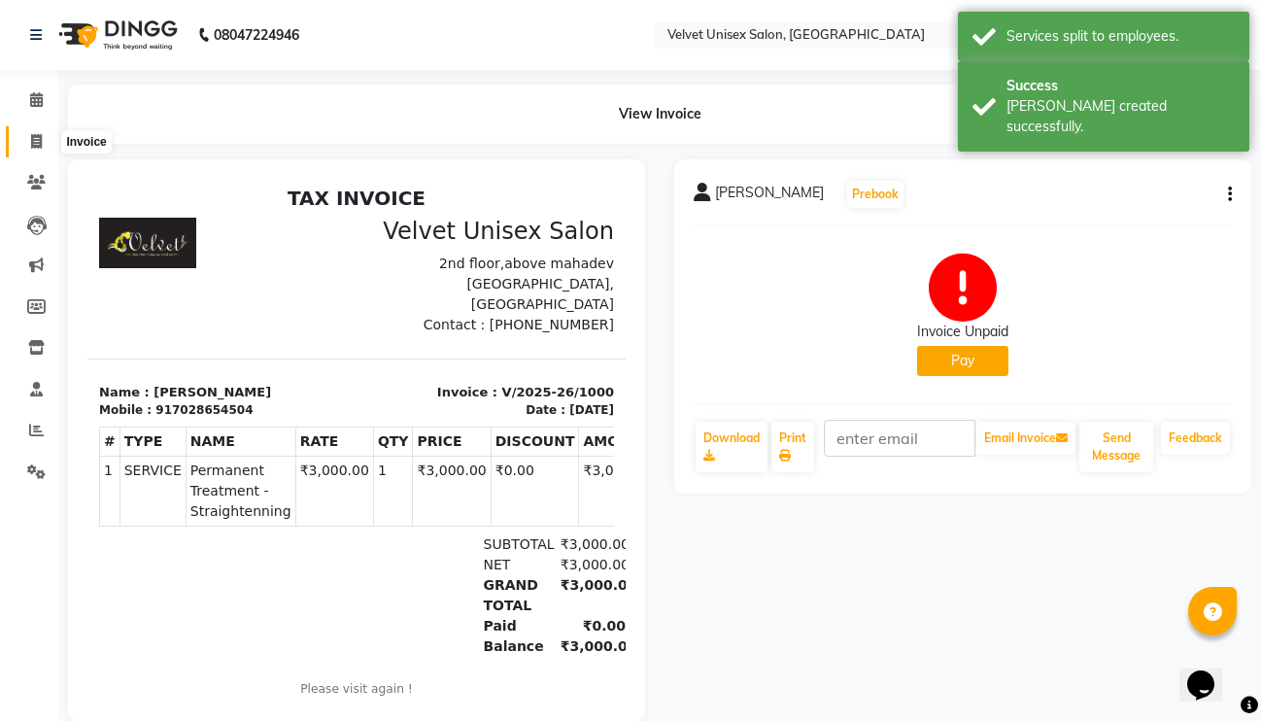
select select "5384"
select select "service"
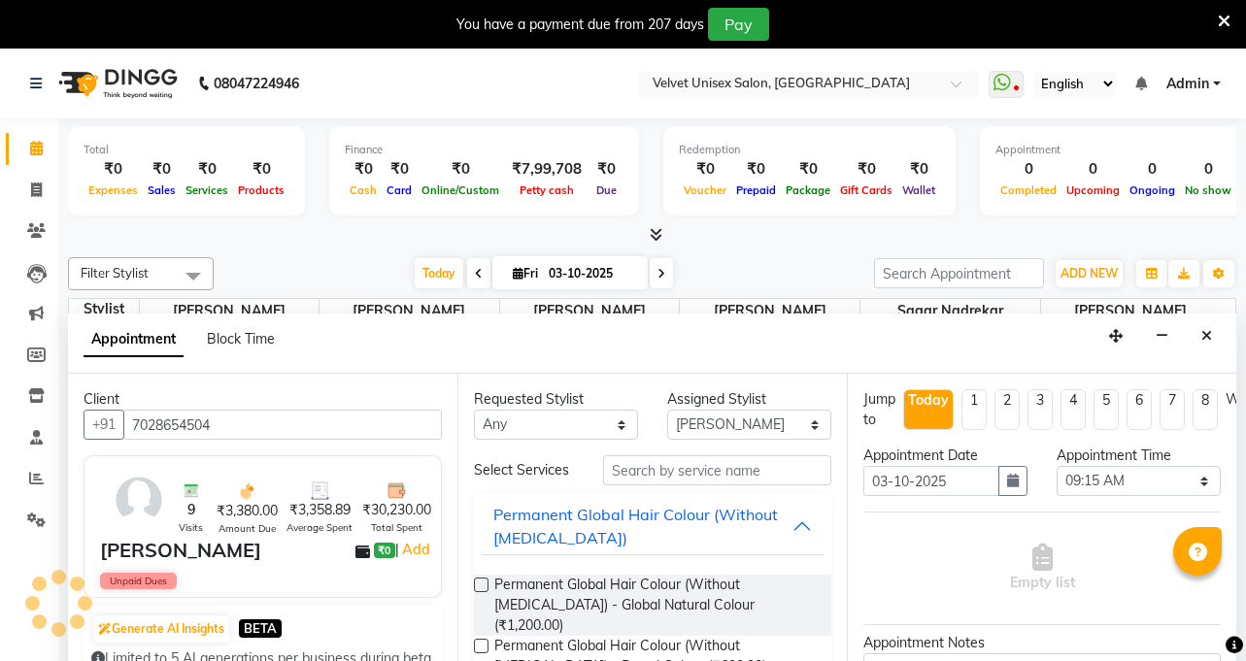
select select "35743"
select select "555"
select select "tentative"
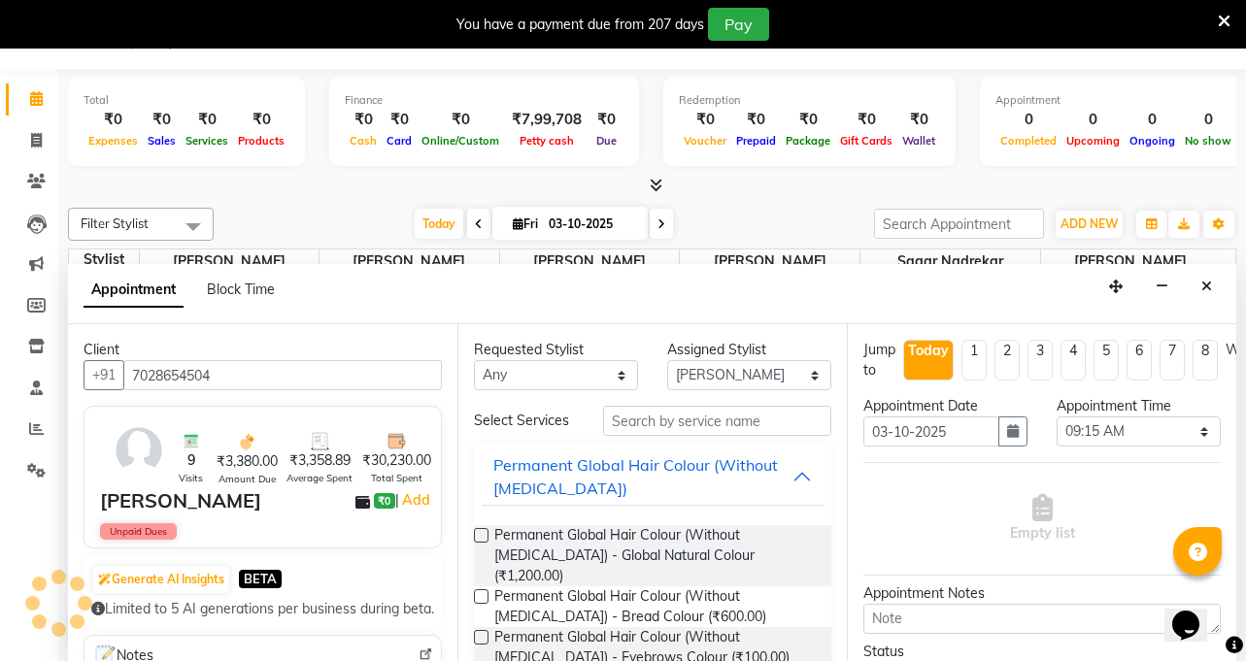
scroll to position [291, 0]
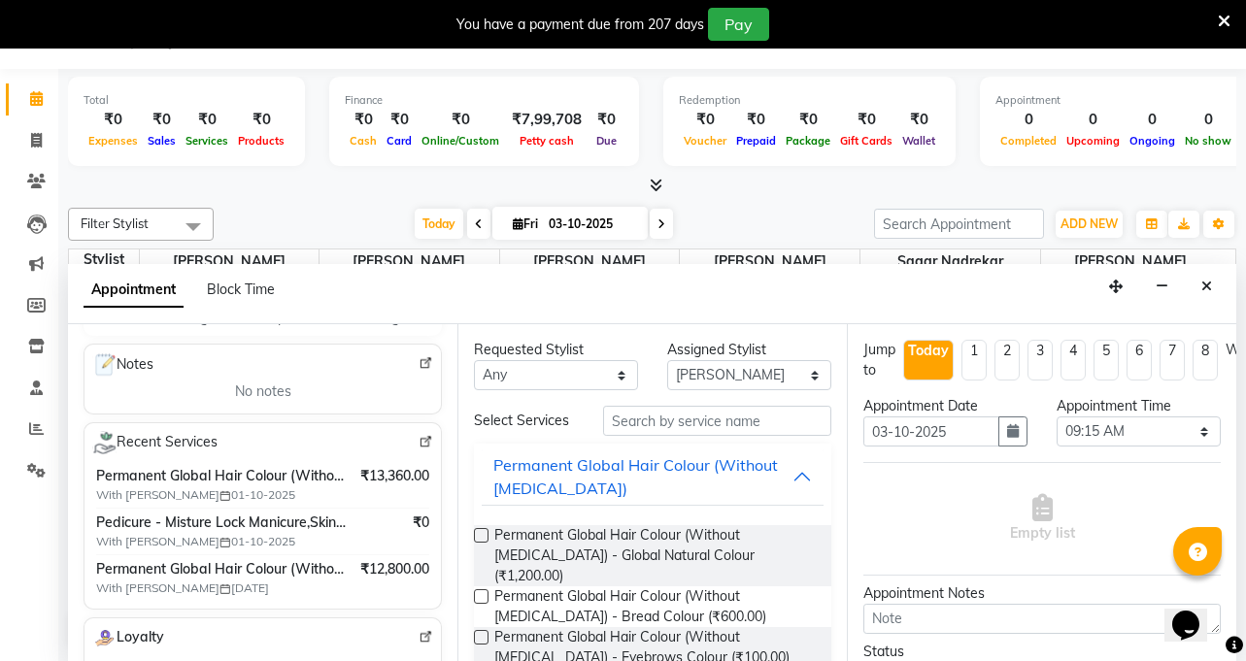
click at [1231, 22] on div "You have a payment due from 207 days Pay" at bounding box center [623, 24] width 1246 height 49
click at [1218, 14] on icon at bounding box center [1224, 21] width 13 height 17
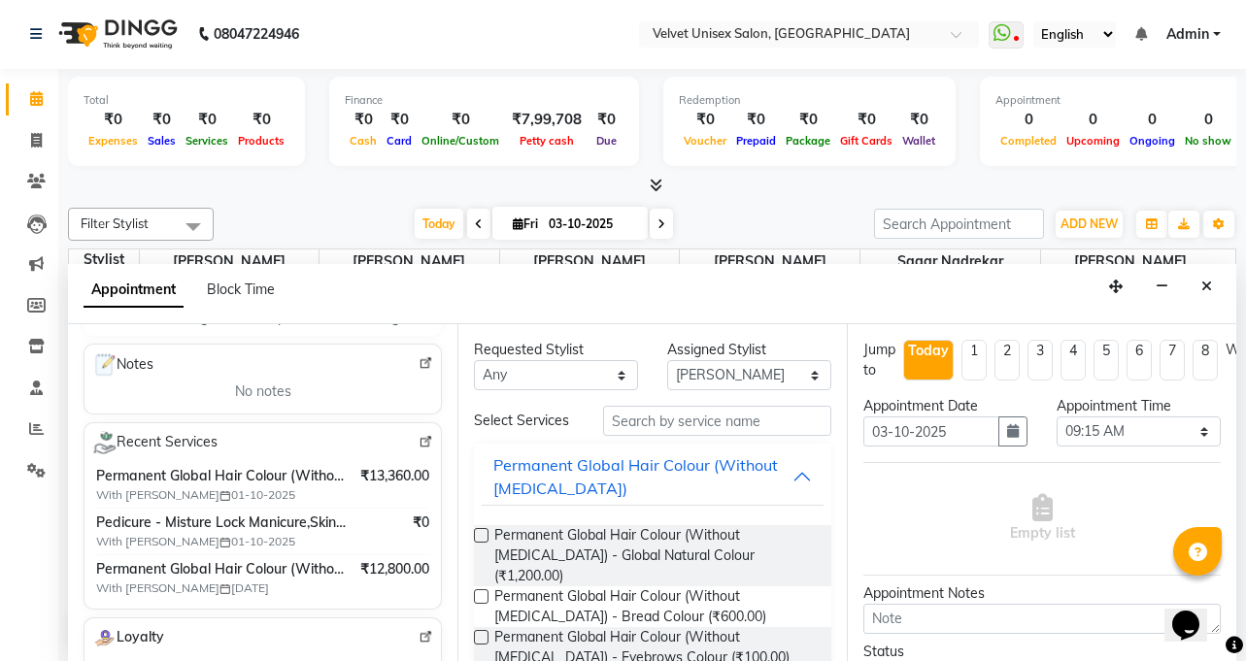
click at [1216, 35] on link "Admin" at bounding box center [1194, 34] width 54 height 20
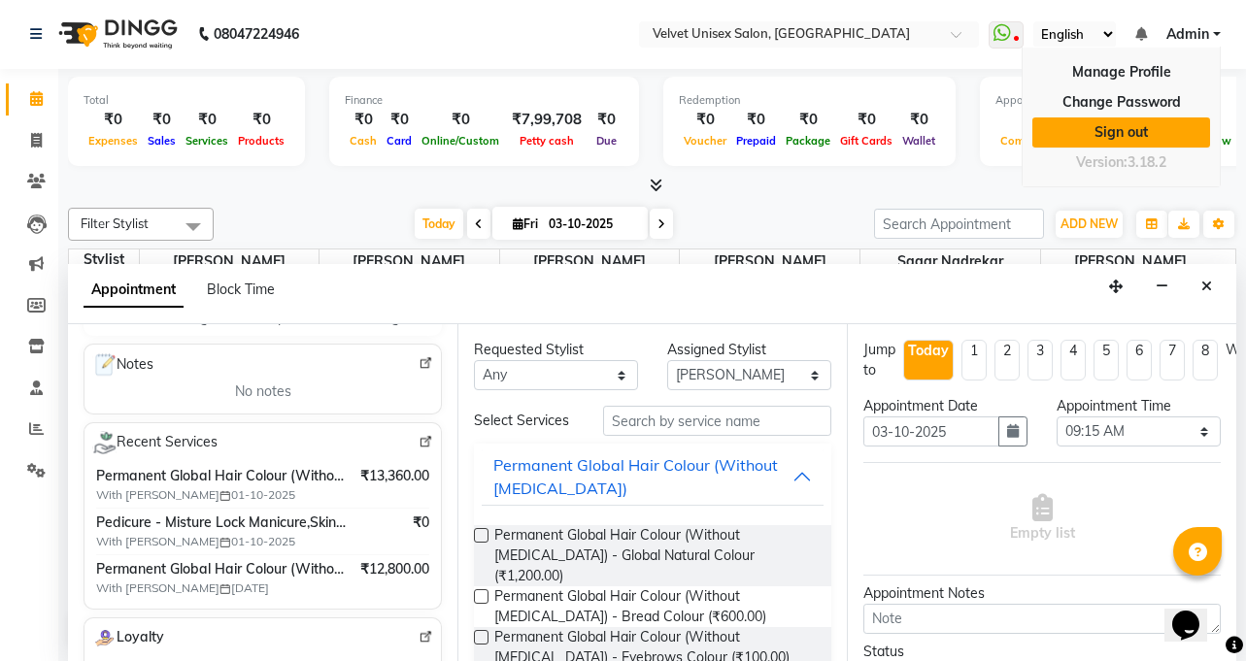
click at [1163, 127] on link "Sign out" at bounding box center [1121, 133] width 178 height 30
